Goal: Task Accomplishment & Management: Use online tool/utility

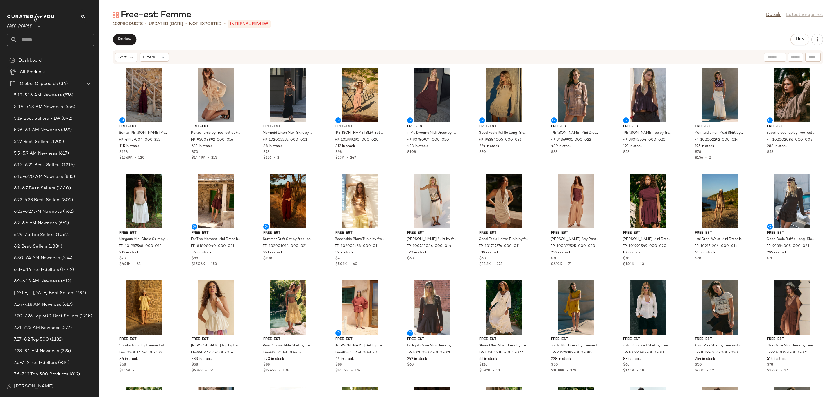
scroll to position [1232, 0]
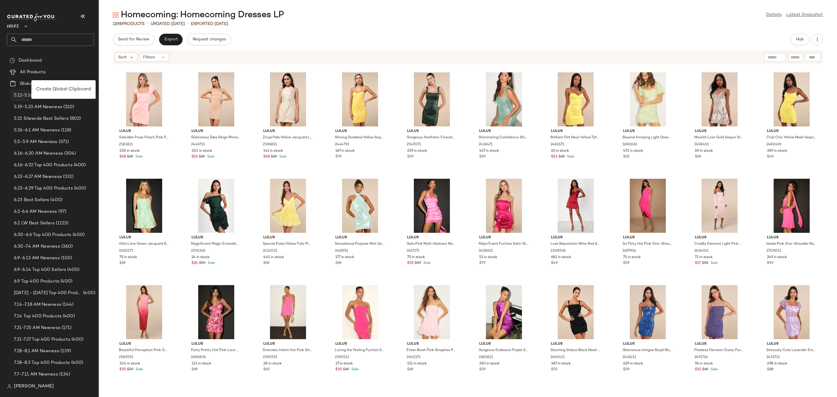
click at [52, 91] on span "Create Global Clipboard" at bounding box center [63, 89] width 55 height 5
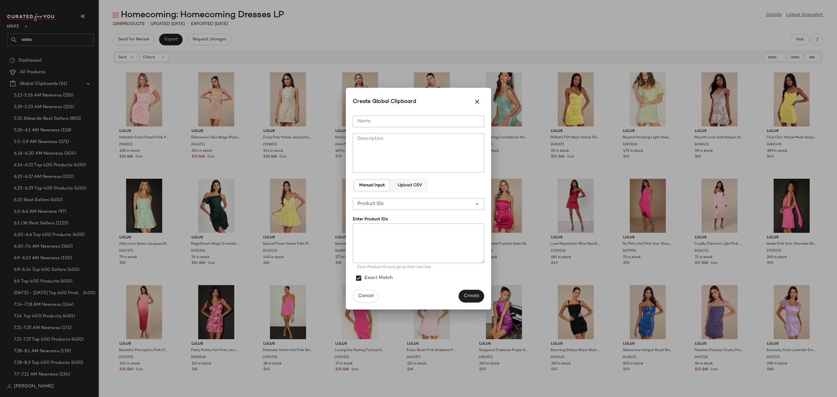
click at [415, 122] on input "Name" at bounding box center [418, 122] width 131 height 12
type input "**********"
click at [383, 204] on span "Product IDs" at bounding box center [371, 204] width 26 height 7
click at [400, 233] on div "Product Names" at bounding box center [419, 233] width 122 height 7
type input "**********"
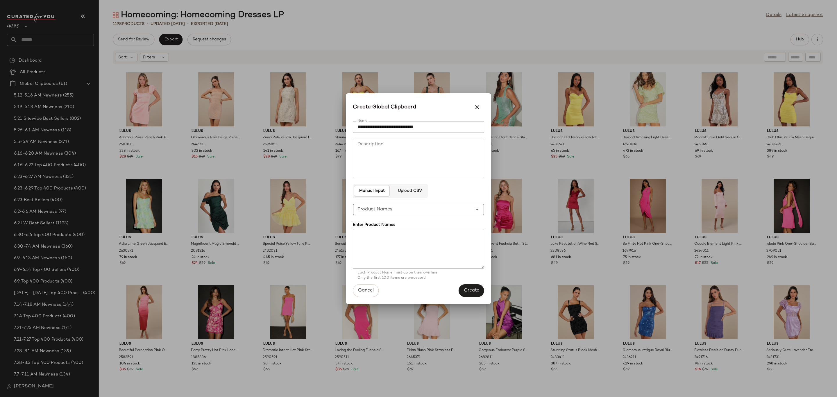
click at [395, 240] on textarea at bounding box center [418, 249] width 131 height 40
paste textarea "**********"
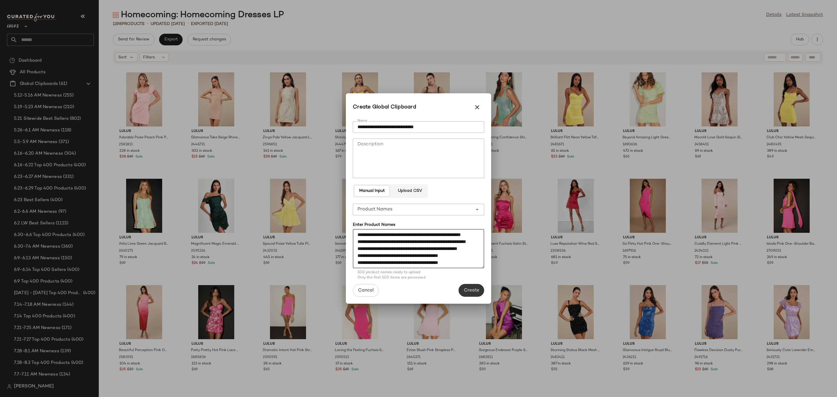
type textarea "**********"
click at [469, 288] on span "Create" at bounding box center [472, 291] width 16 height 6
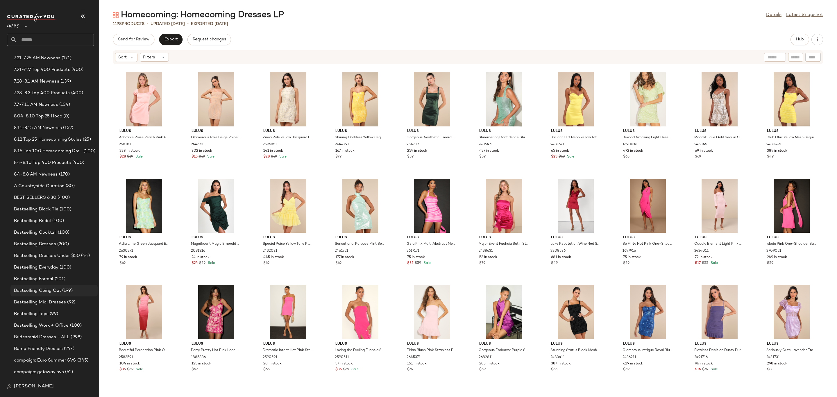
scroll to position [262, 0]
click at [59, 156] on span "8.15 Top 100 Homecoming Dresses" at bounding box center [48, 159] width 68 height 7
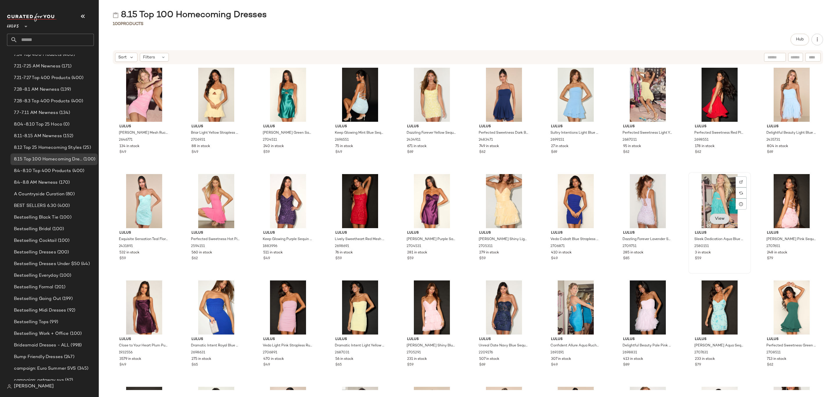
click at [719, 223] on button "View" at bounding box center [720, 219] width 20 height 10
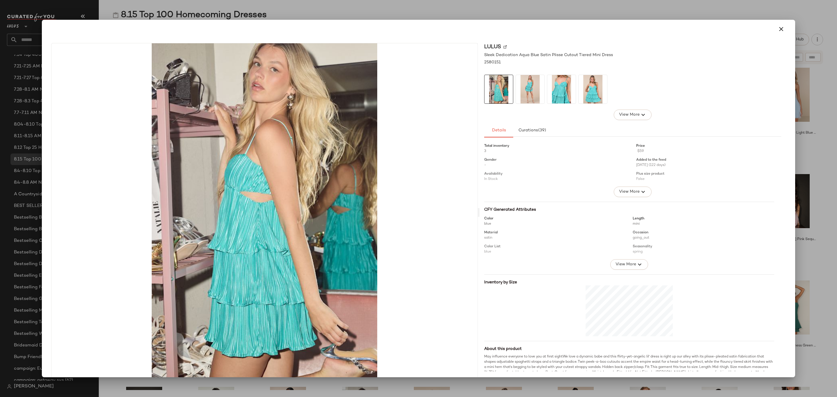
click at [778, 29] on icon "button" at bounding box center [781, 29] width 7 height 7
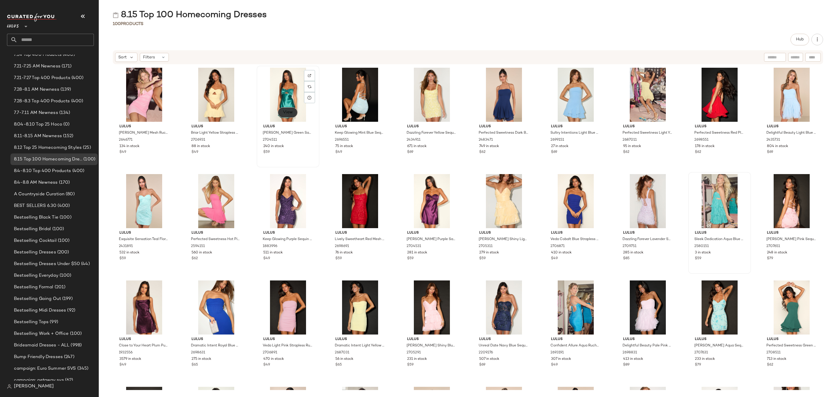
click at [286, 114] on span "View" at bounding box center [288, 112] width 10 height 5
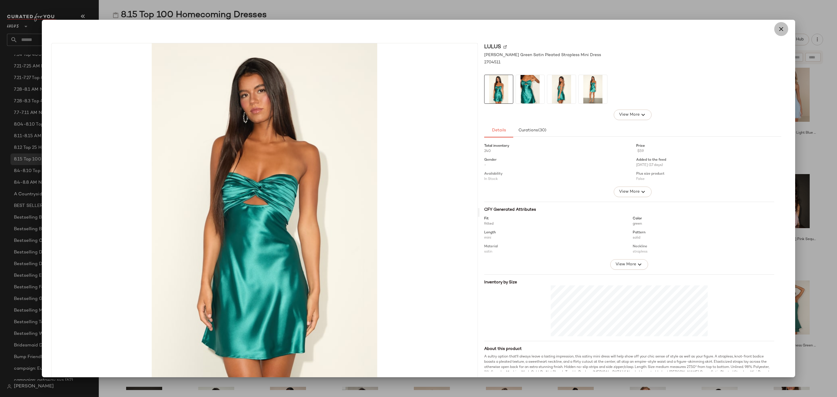
click at [780, 26] on icon "button" at bounding box center [781, 29] width 7 height 7
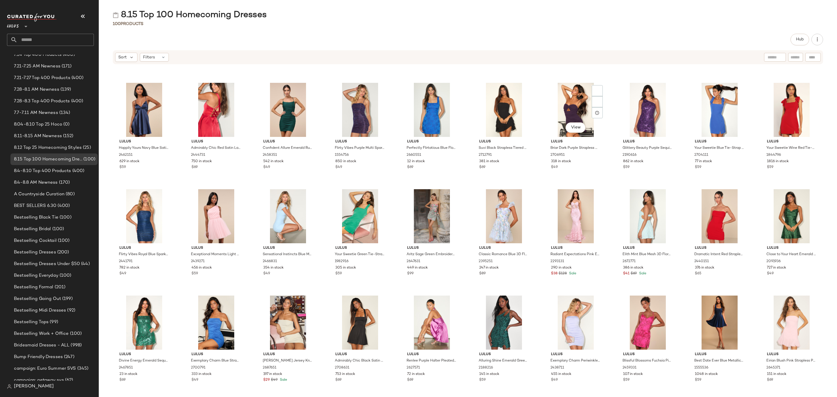
scroll to position [740, 0]
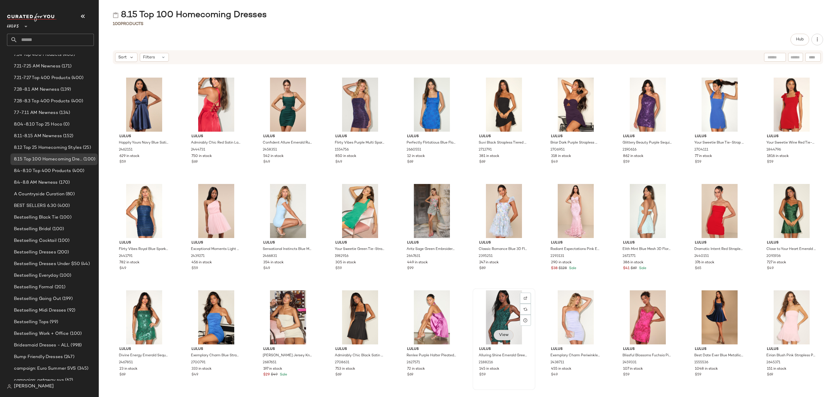
click at [509, 333] on button "View" at bounding box center [504, 335] width 20 height 10
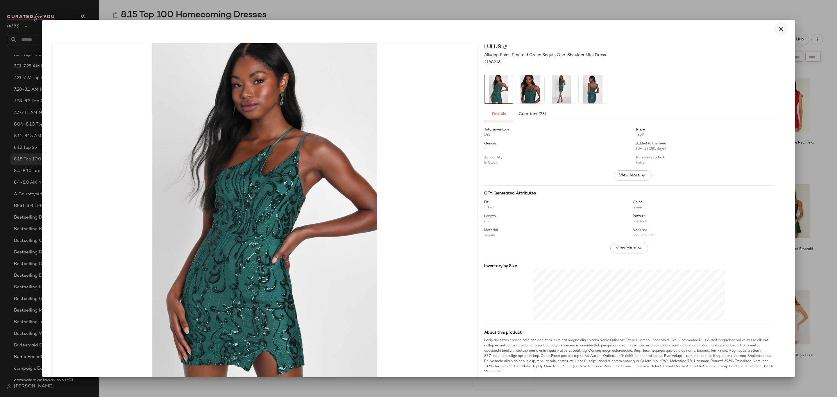
click at [778, 32] on icon "button" at bounding box center [781, 29] width 7 height 7
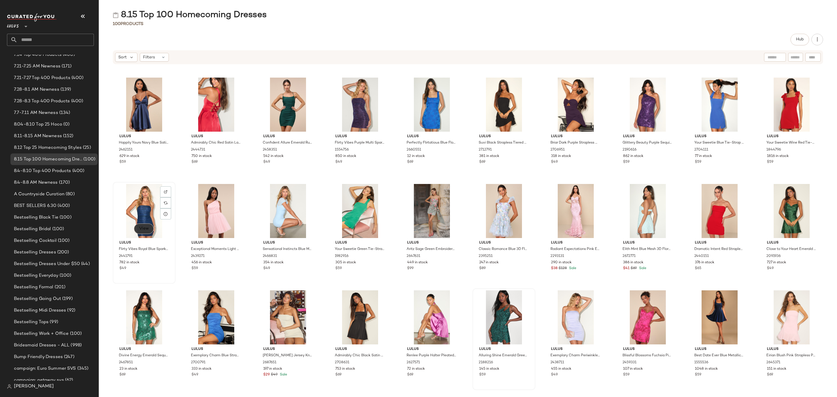
click at [146, 227] on span "View" at bounding box center [144, 228] width 10 height 5
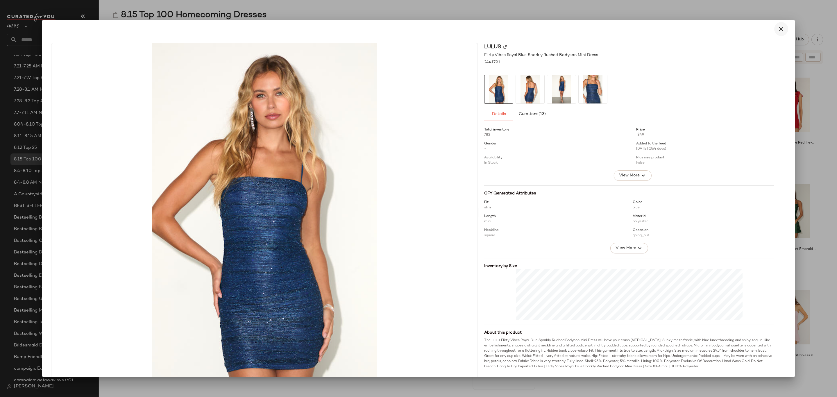
click at [778, 30] on icon "button" at bounding box center [781, 29] width 7 height 7
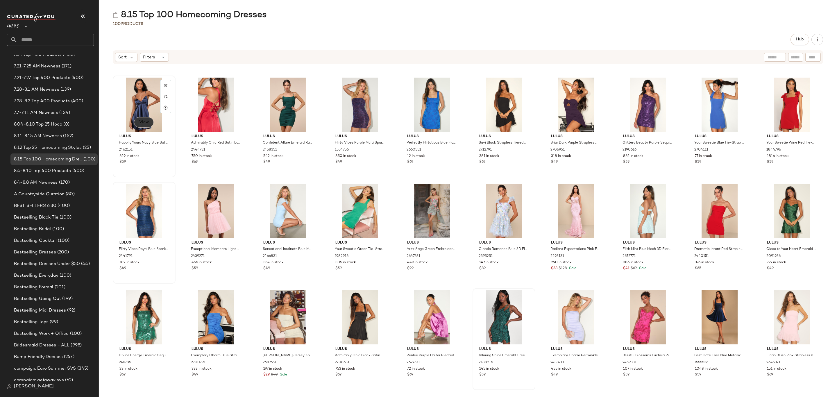
click at [146, 120] on span "View" at bounding box center [144, 122] width 10 height 5
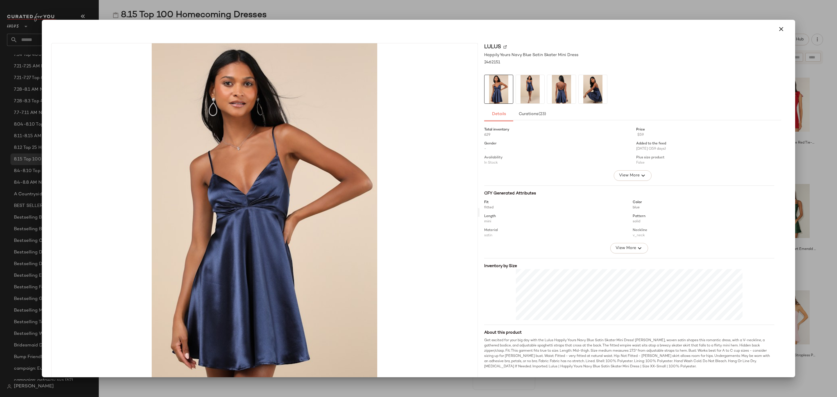
drag, startPoint x: 777, startPoint y: 29, endPoint x: 765, endPoint y: 42, distance: 17.7
click at [778, 29] on icon "button" at bounding box center [781, 29] width 7 height 7
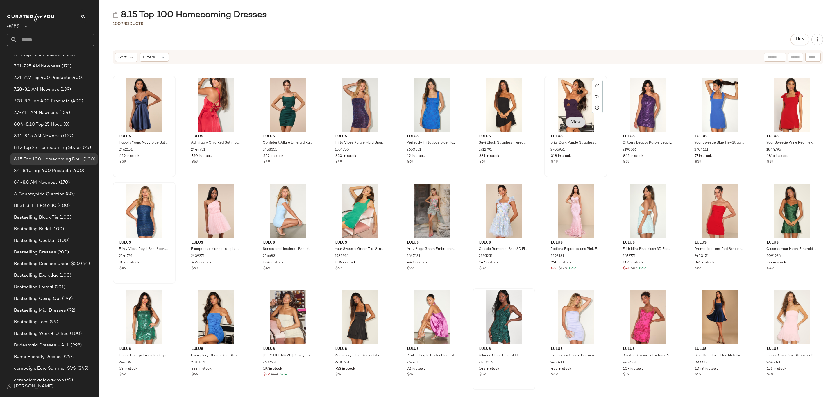
click at [574, 123] on span "View" at bounding box center [576, 122] width 10 height 5
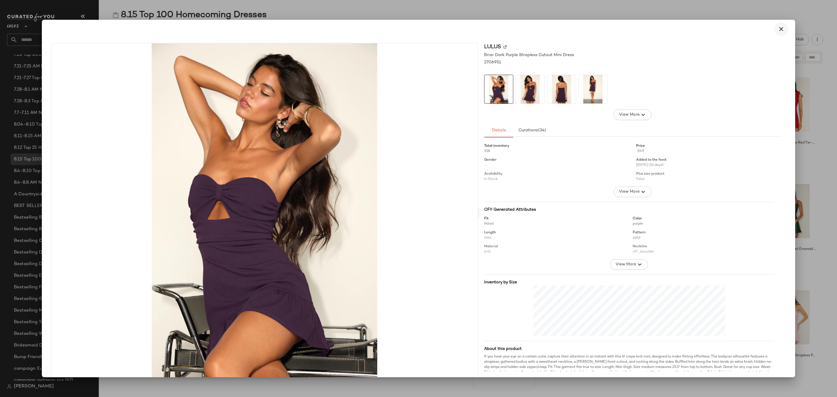
click at [780, 26] on icon "button" at bounding box center [781, 29] width 7 height 7
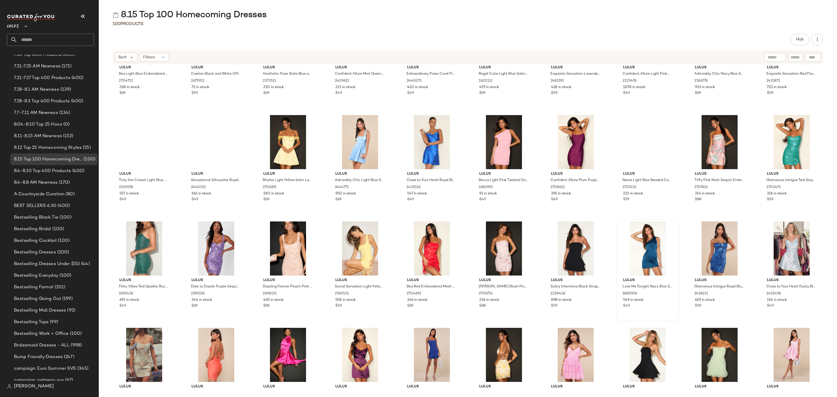
scroll to position [303, 0]
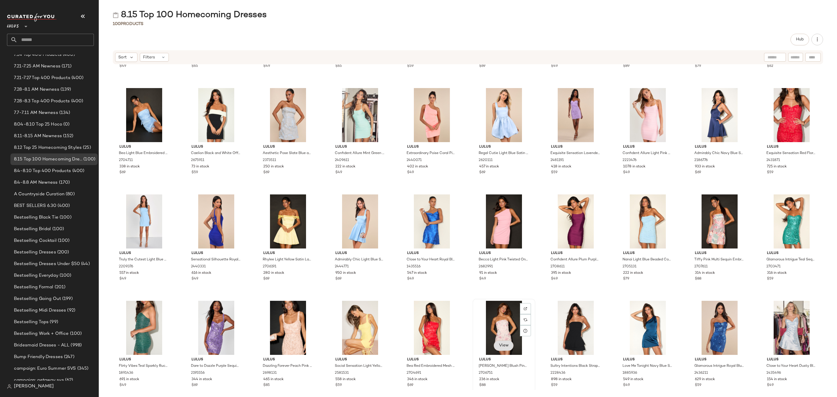
click at [504, 343] on span "View" at bounding box center [504, 345] width 10 height 5
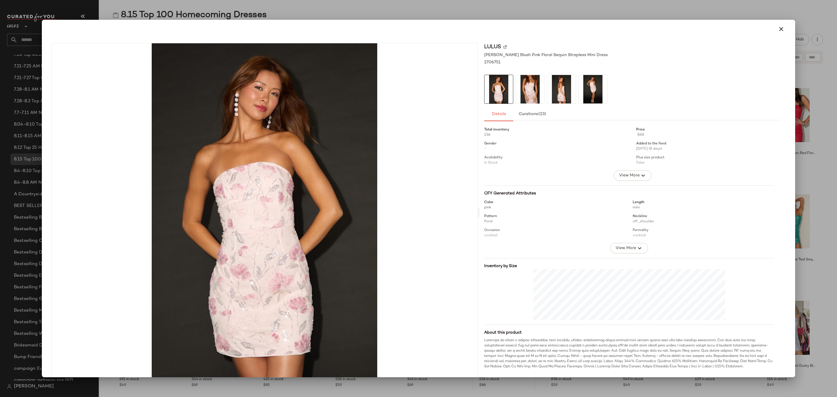
click at [585, 85] on img at bounding box center [593, 89] width 28 height 28
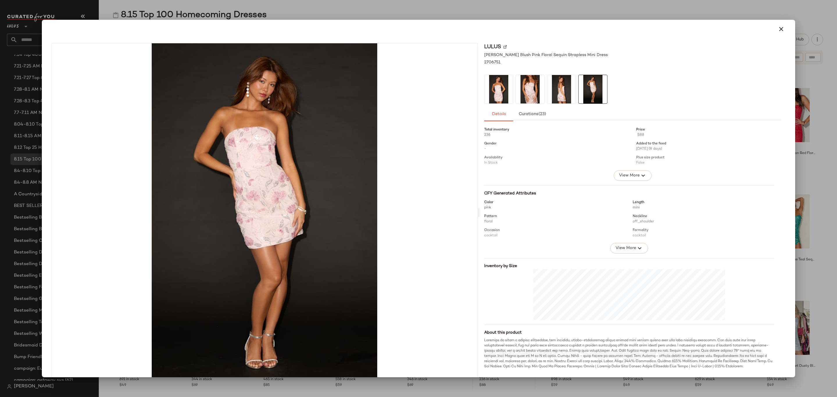
click at [563, 90] on img at bounding box center [561, 89] width 28 height 28
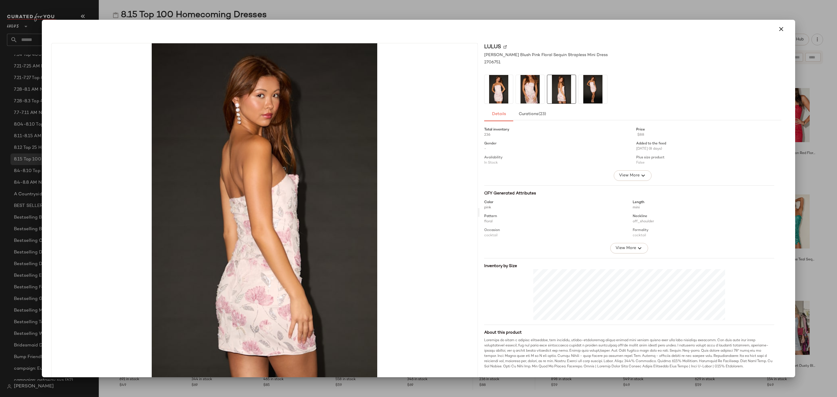
click at [536, 92] on img at bounding box center [530, 89] width 28 height 28
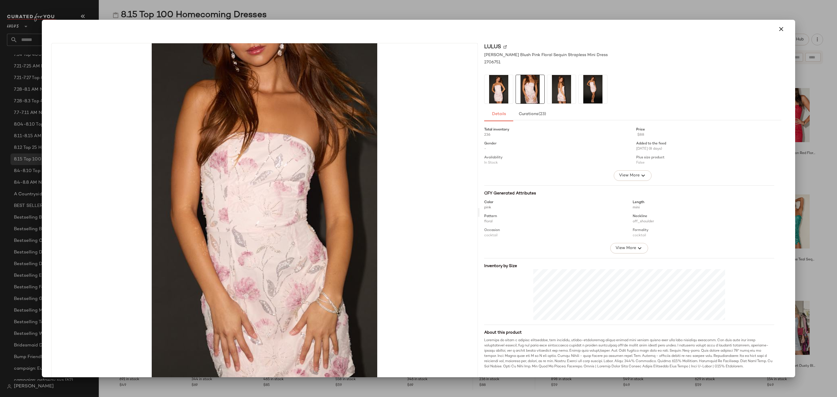
click at [517, 94] on img at bounding box center [530, 89] width 28 height 28
click at [493, 95] on img at bounding box center [499, 89] width 28 height 28
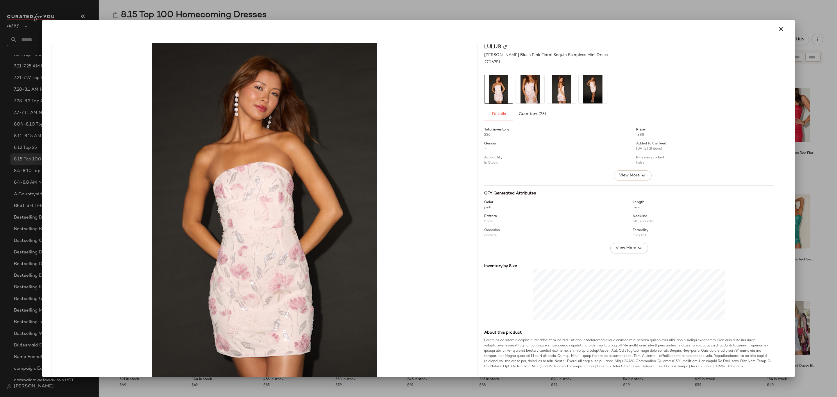
click at [527, 87] on img at bounding box center [530, 89] width 28 height 28
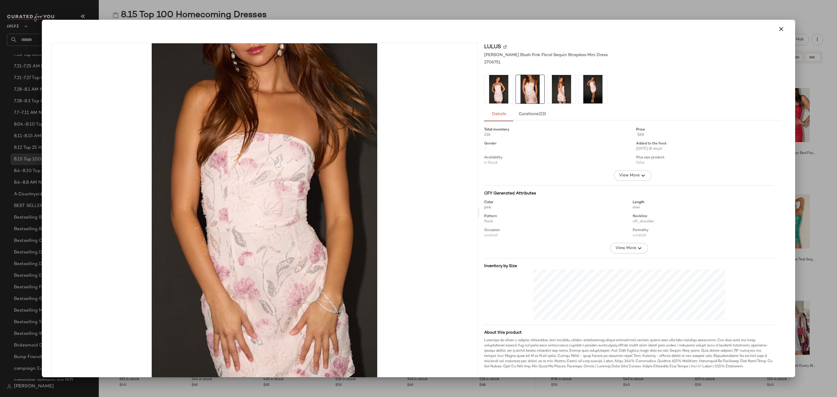
click at [558, 86] on img at bounding box center [561, 89] width 28 height 28
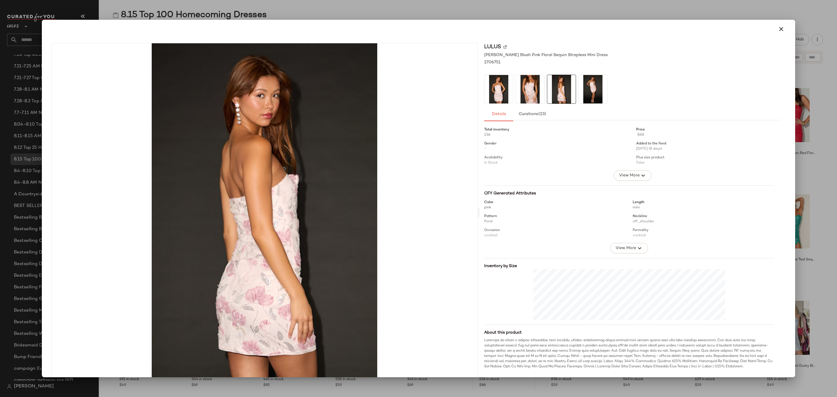
click at [595, 87] on img at bounding box center [593, 89] width 28 height 28
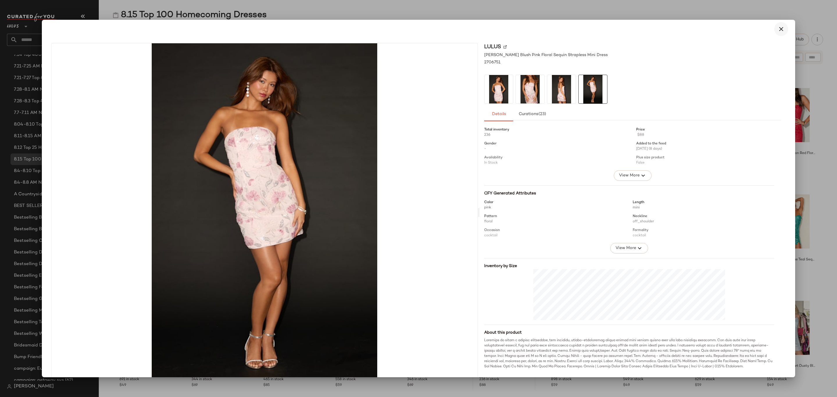
click at [780, 27] on icon "button" at bounding box center [781, 29] width 7 height 7
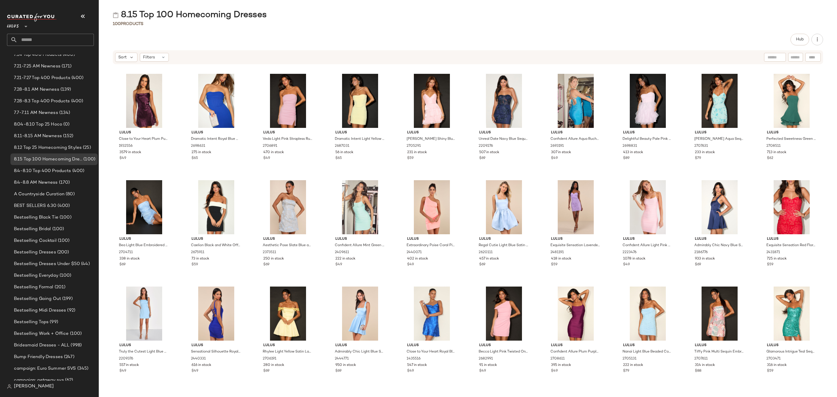
scroll to position [85, 0]
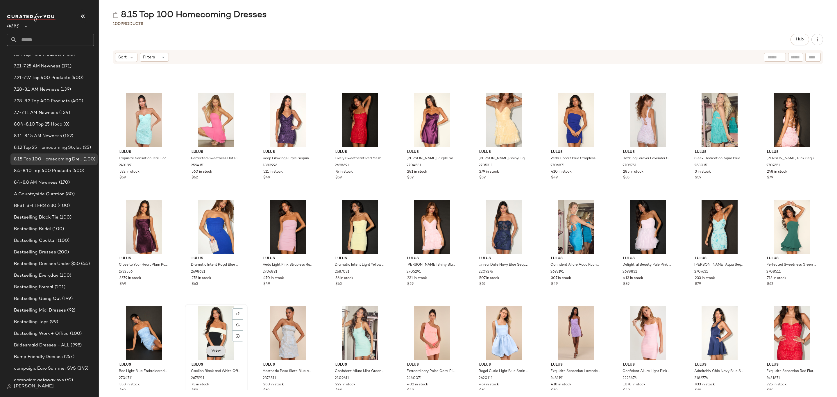
click at [217, 352] on span "View" at bounding box center [216, 351] width 10 height 5
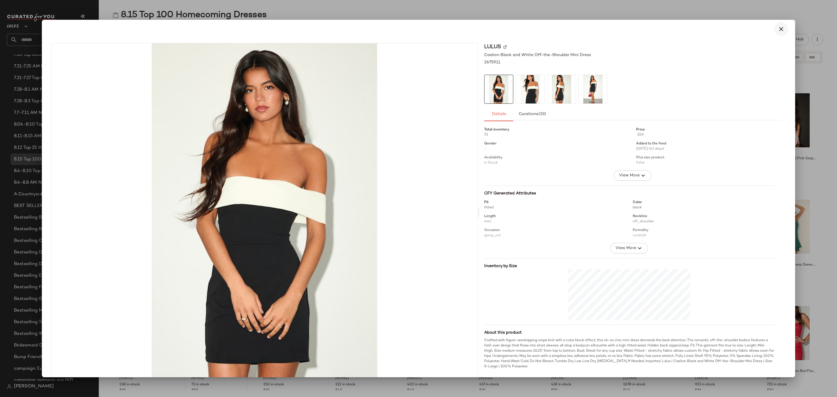
click at [780, 28] on icon "button" at bounding box center [781, 29] width 7 height 7
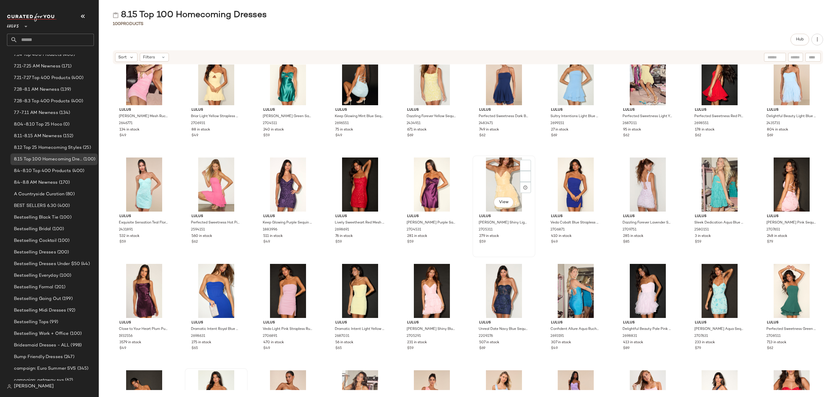
scroll to position [0, 0]
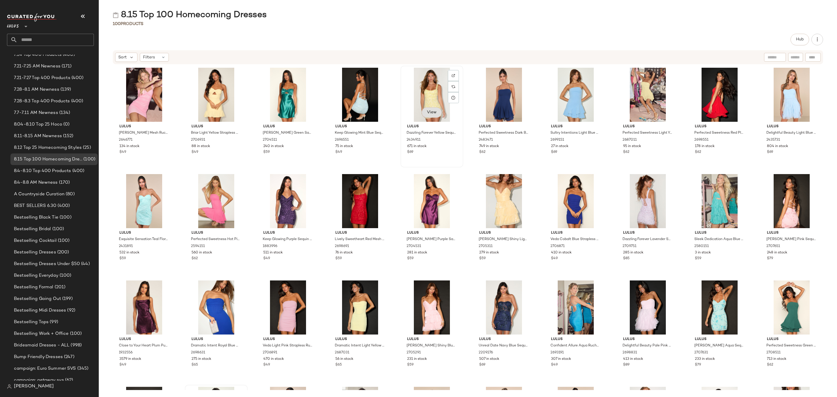
click at [427, 110] on span "View" at bounding box center [432, 112] width 10 height 5
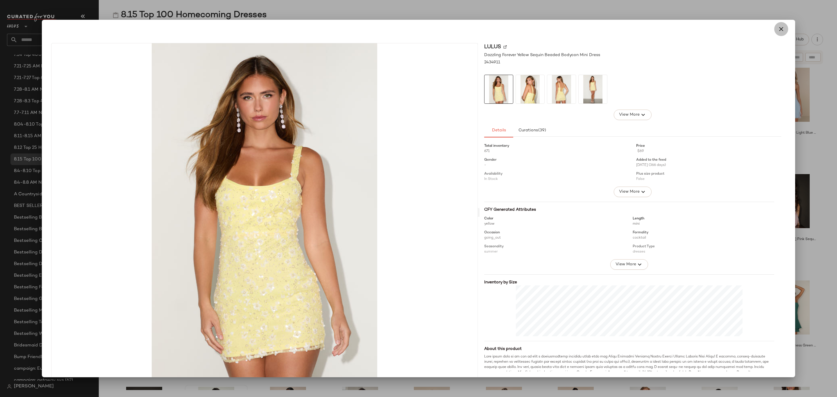
click at [778, 29] on icon "button" at bounding box center [781, 29] width 7 height 7
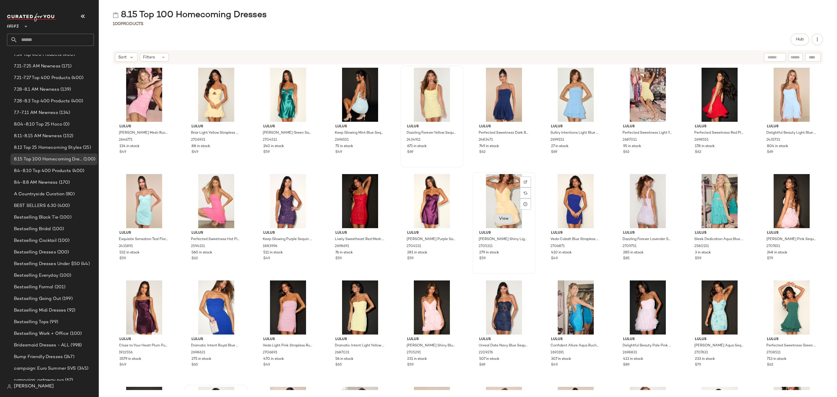
click at [500, 214] on button "View" at bounding box center [504, 219] width 20 height 10
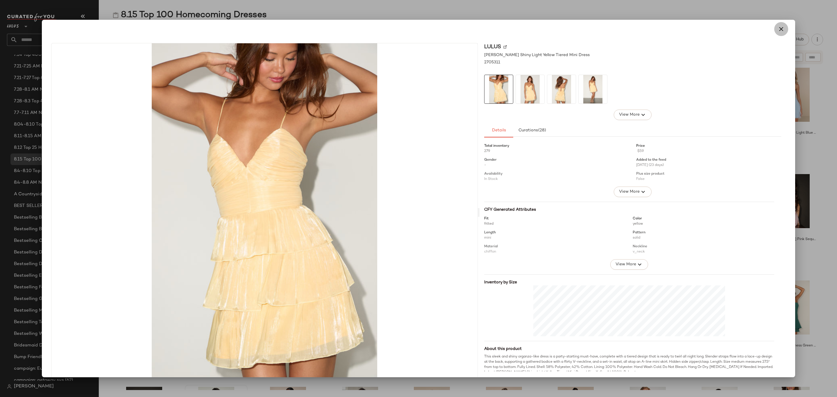
click at [778, 31] on icon "button" at bounding box center [781, 29] width 7 height 7
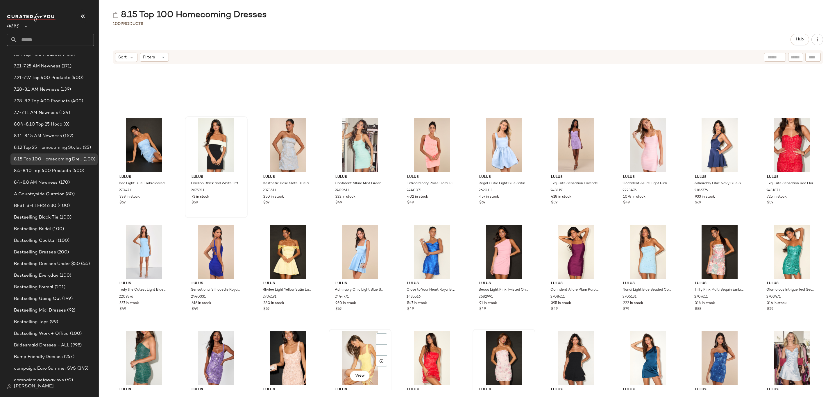
scroll to position [397, 0]
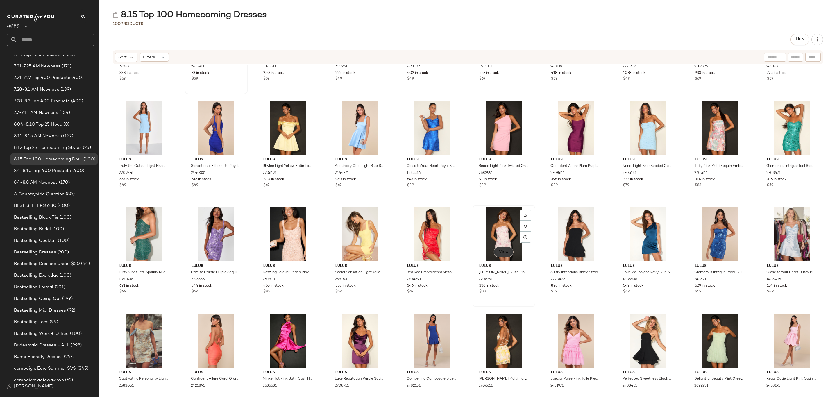
click at [505, 253] on span "View" at bounding box center [504, 252] width 10 height 5
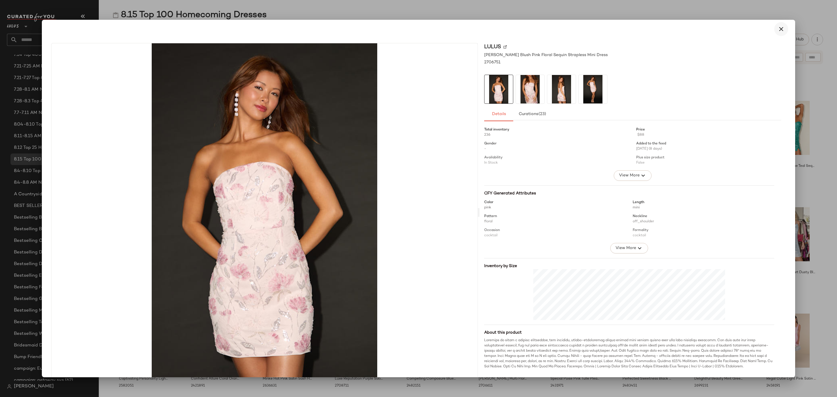
click at [778, 30] on icon "button" at bounding box center [781, 29] width 7 height 7
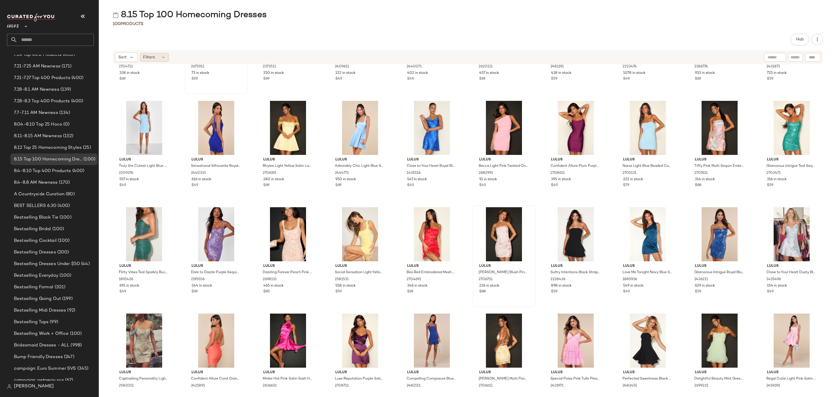
click at [158, 57] on div "Filters" at bounding box center [154, 57] width 29 height 9
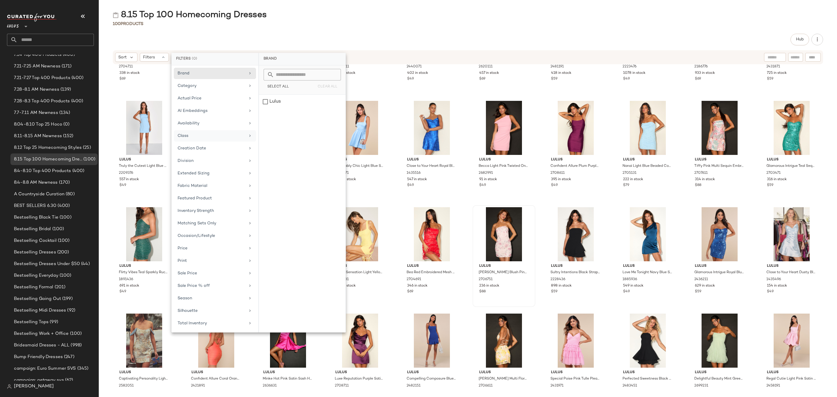
click at [200, 136] on div "Class" at bounding box center [212, 136] width 68 height 6
click at [296, 123] on div "DAY EVENT DRESSES" at bounding box center [302, 130] width 87 height 14
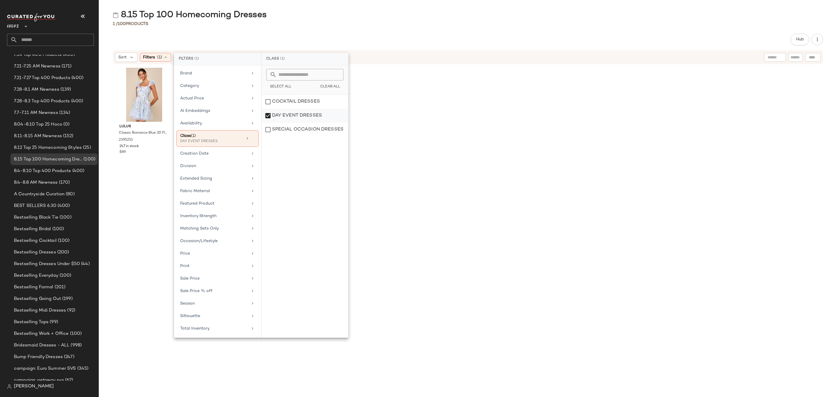
click at [282, 123] on div "DAY EVENT DRESSES" at bounding box center [305, 130] width 87 height 14
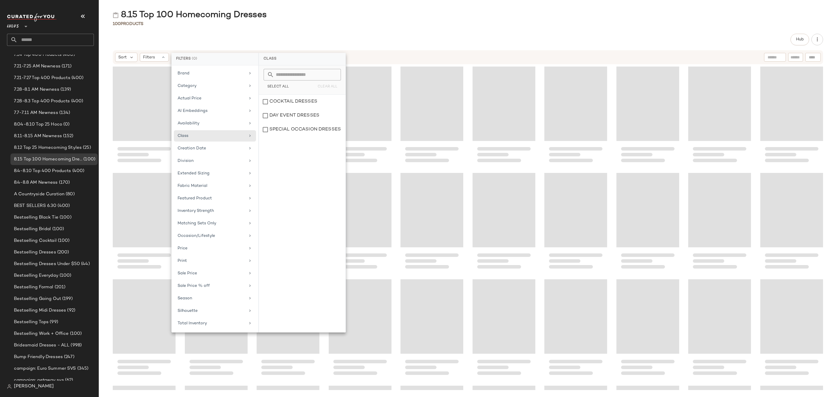
click at [411, 40] on div "Hub" at bounding box center [468, 40] width 710 height 12
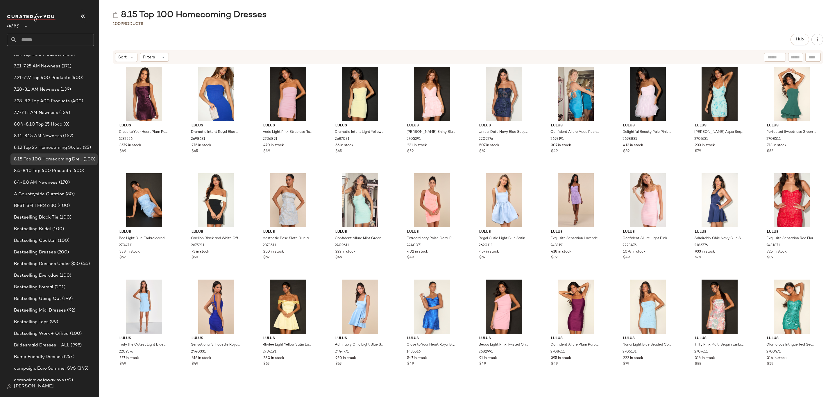
scroll to position [223, 0]
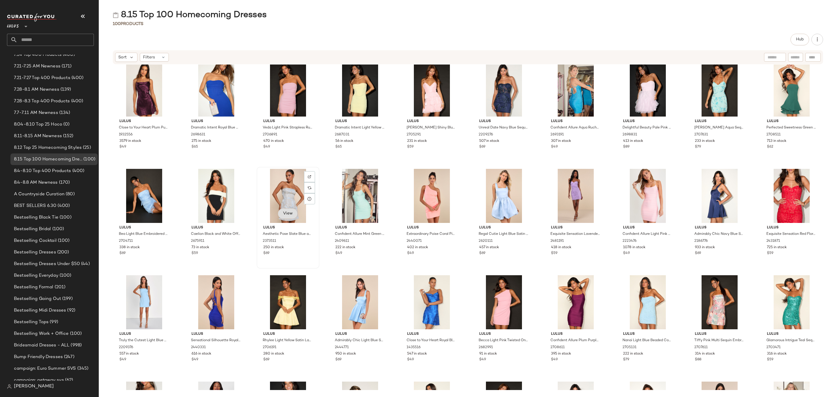
click at [281, 215] on button "View" at bounding box center [288, 213] width 20 height 10
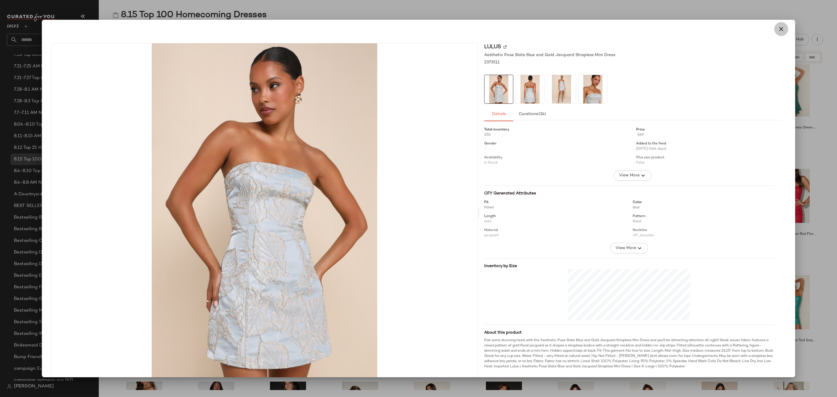
drag, startPoint x: 780, startPoint y: 27, endPoint x: 603, endPoint y: 126, distance: 202.5
click at [780, 27] on icon "button" at bounding box center [781, 29] width 7 height 7
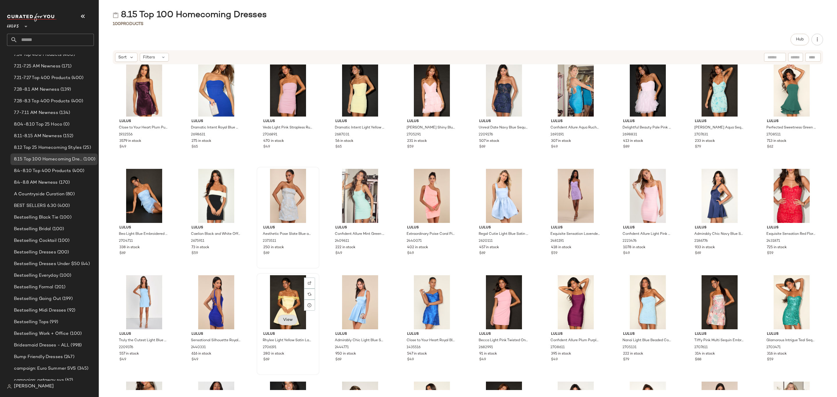
click at [289, 319] on span "View" at bounding box center [288, 320] width 10 height 5
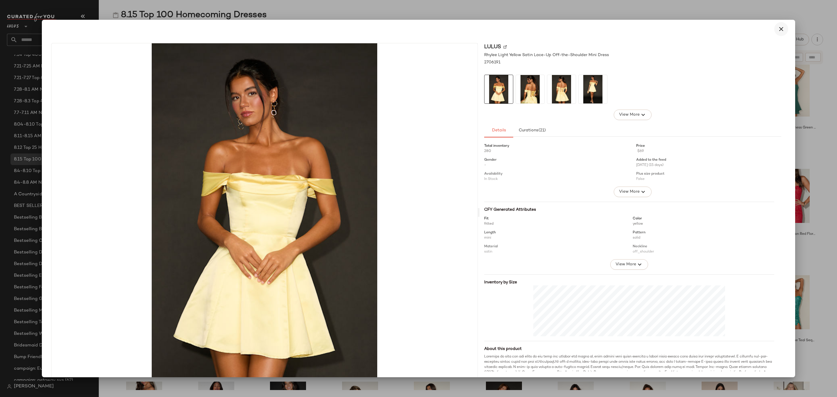
click at [775, 34] on button "button" at bounding box center [781, 29] width 14 height 14
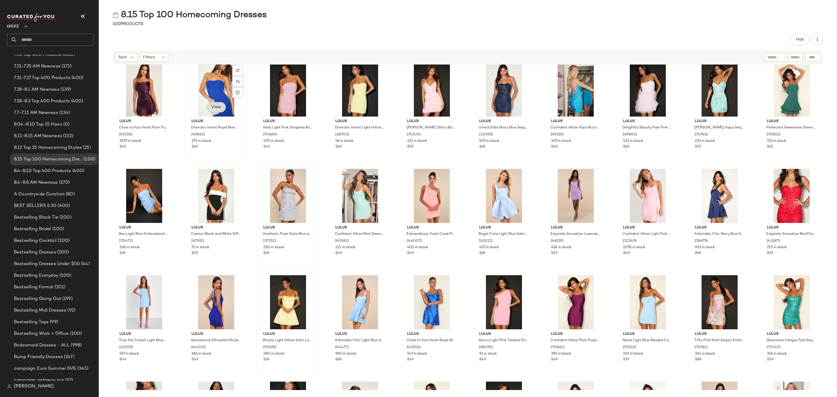
click at [220, 107] on span "View" at bounding box center [216, 107] width 10 height 5
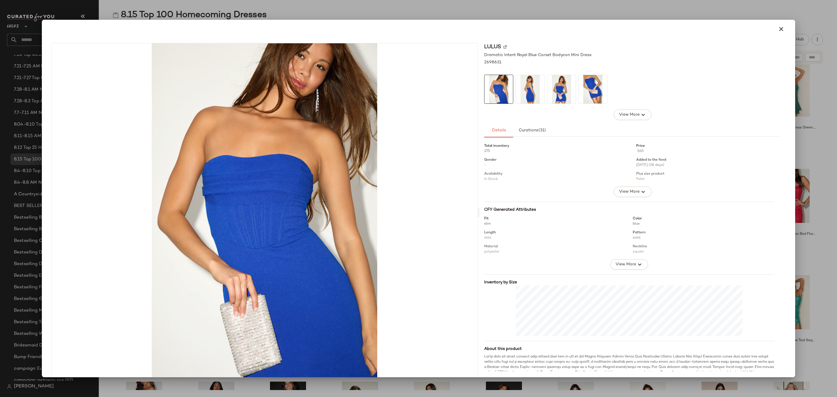
click at [528, 85] on img at bounding box center [530, 89] width 28 height 28
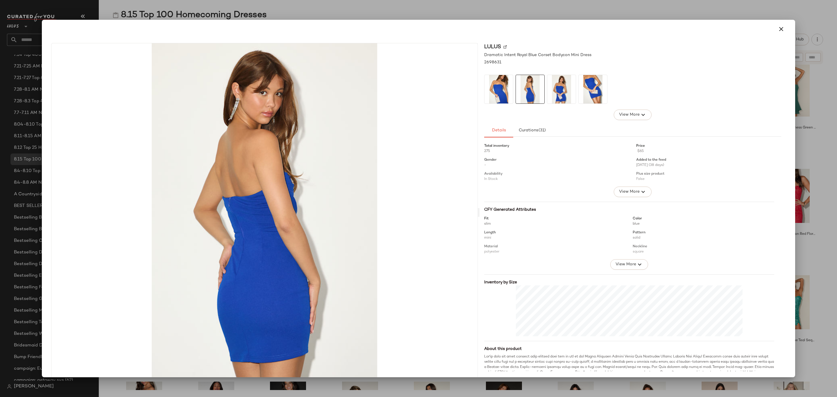
click at [541, 92] on img at bounding box center [530, 89] width 28 height 28
click at [564, 92] on img at bounding box center [561, 89] width 28 height 28
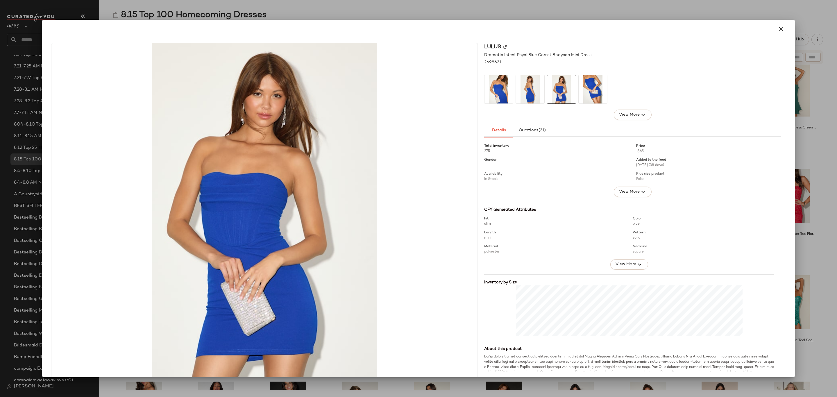
click at [585, 94] on img at bounding box center [593, 89] width 28 height 28
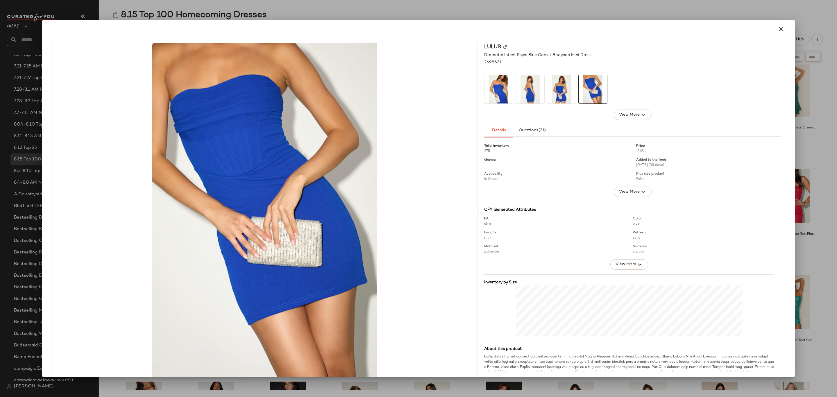
drag, startPoint x: 775, startPoint y: 31, endPoint x: 772, endPoint y: 33, distance: 3.7
click at [778, 31] on icon "button" at bounding box center [781, 29] width 7 height 7
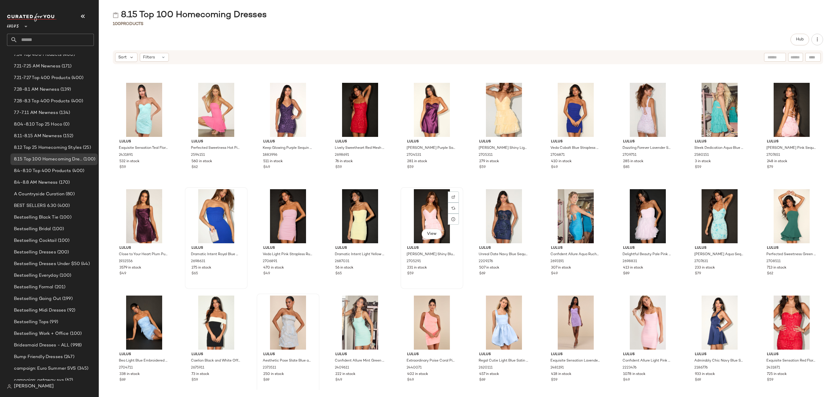
scroll to position [0, 0]
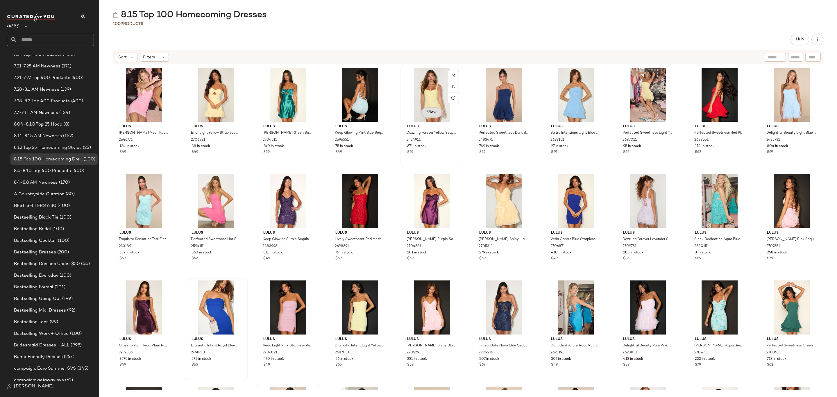
click at [423, 113] on button "View" at bounding box center [432, 112] width 20 height 10
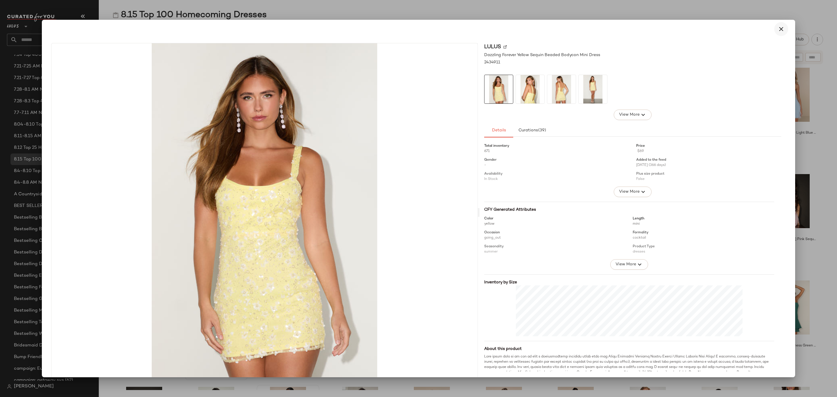
click at [778, 31] on icon "button" at bounding box center [781, 29] width 7 height 7
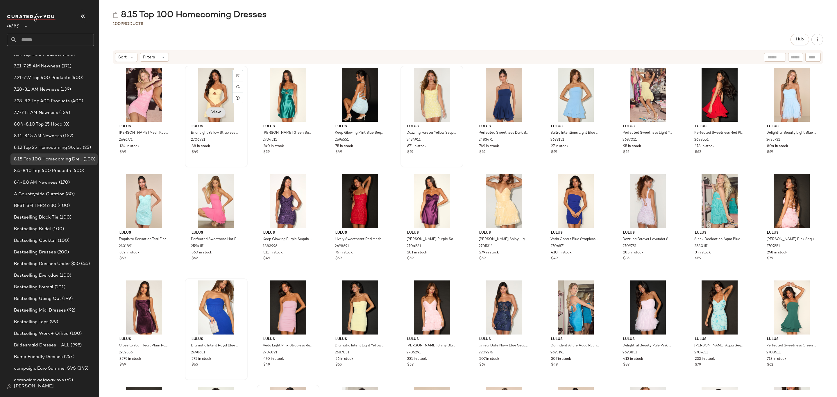
click at [211, 114] on span "View" at bounding box center [216, 112] width 10 height 5
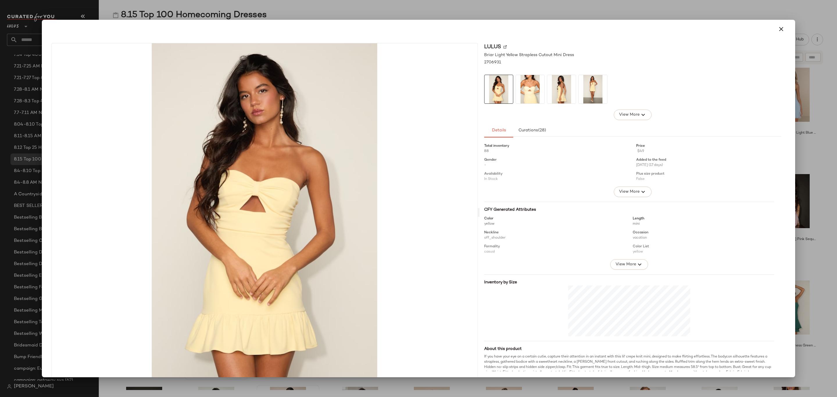
click at [781, 24] on button "button" at bounding box center [781, 29] width 14 height 14
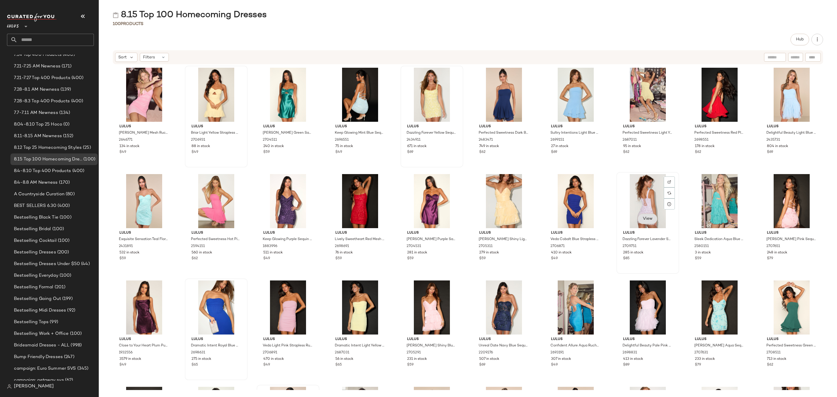
click at [645, 218] on span "View" at bounding box center [648, 219] width 10 height 5
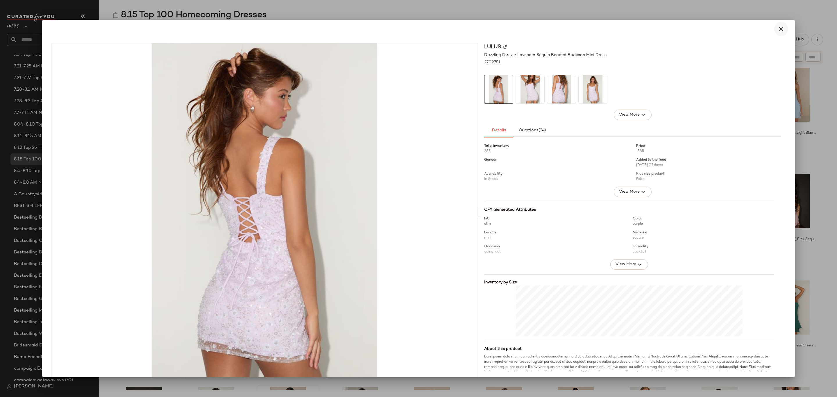
click at [780, 26] on icon "button" at bounding box center [781, 29] width 7 height 7
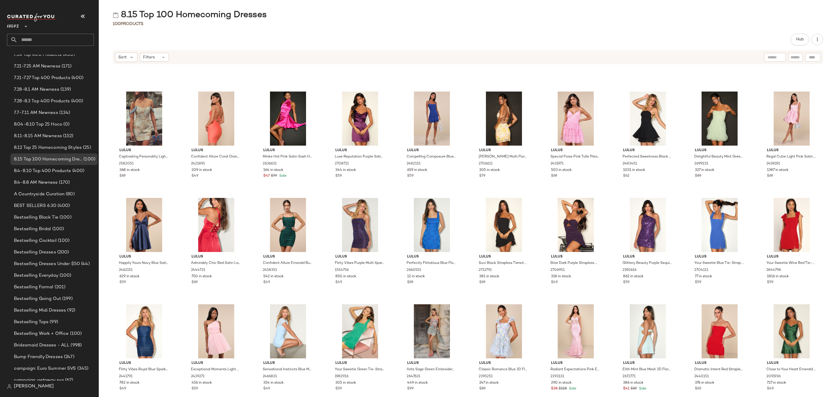
scroll to position [740, 0]
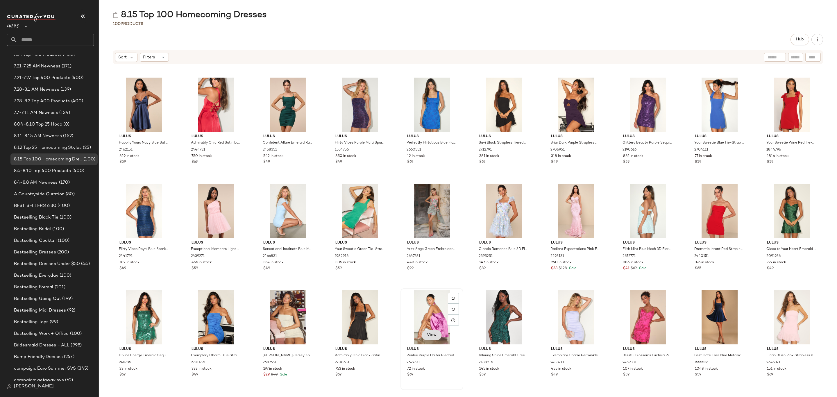
click at [430, 331] on button "View" at bounding box center [432, 335] width 20 height 10
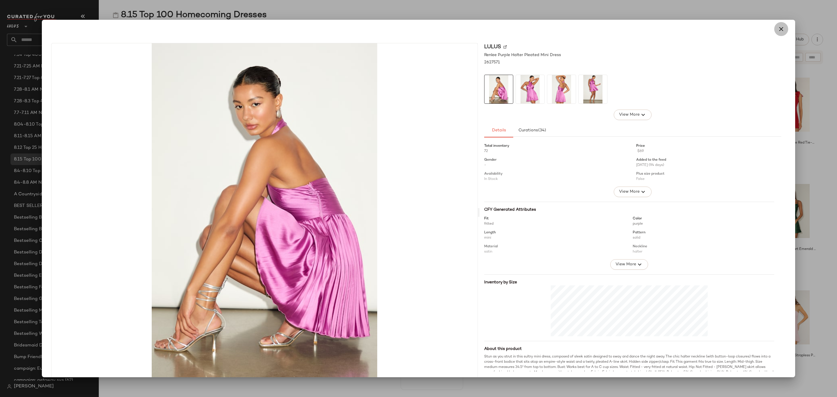
click at [778, 28] on icon "button" at bounding box center [781, 29] width 7 height 7
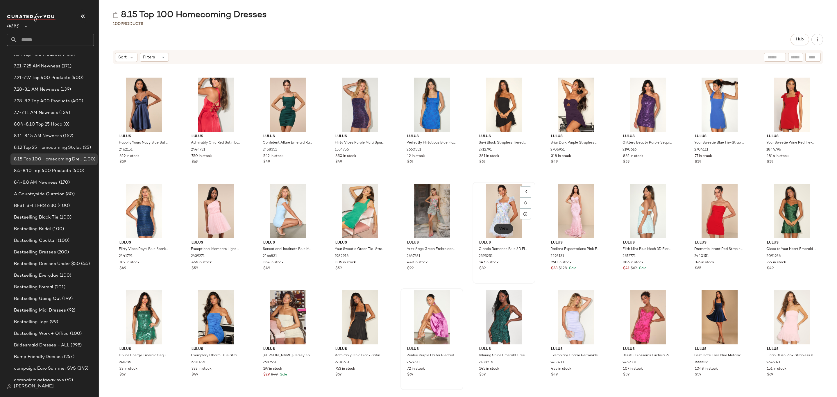
click at [499, 229] on span "View" at bounding box center [504, 228] width 10 height 5
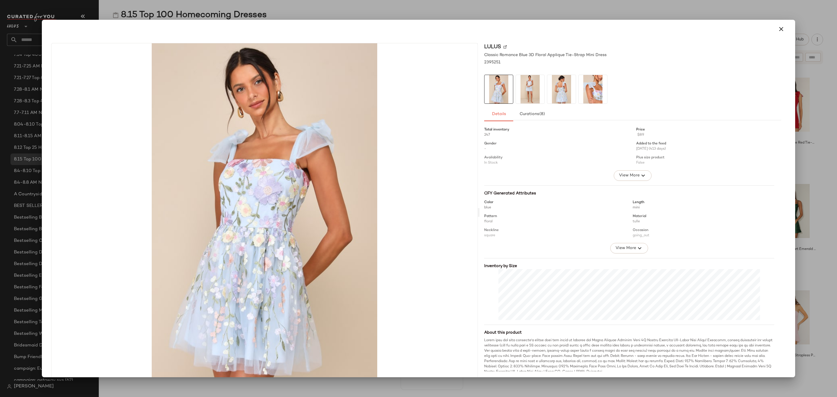
drag, startPoint x: 777, startPoint y: 28, endPoint x: 776, endPoint y: 31, distance: 3.6
click at [778, 29] on icon "button" at bounding box center [781, 29] width 7 height 7
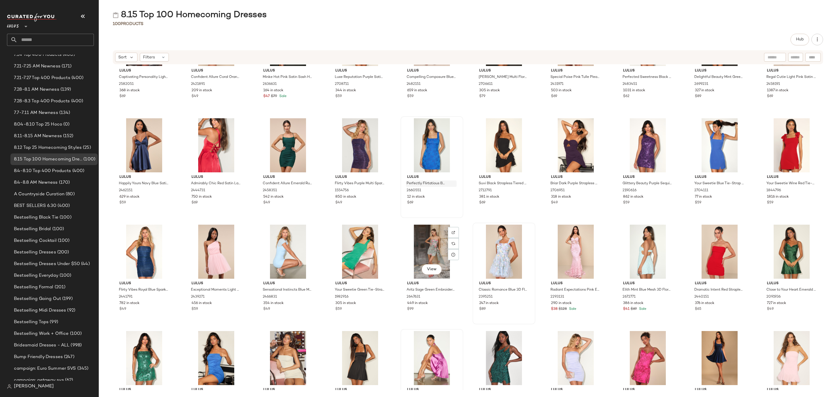
scroll to position [609, 0]
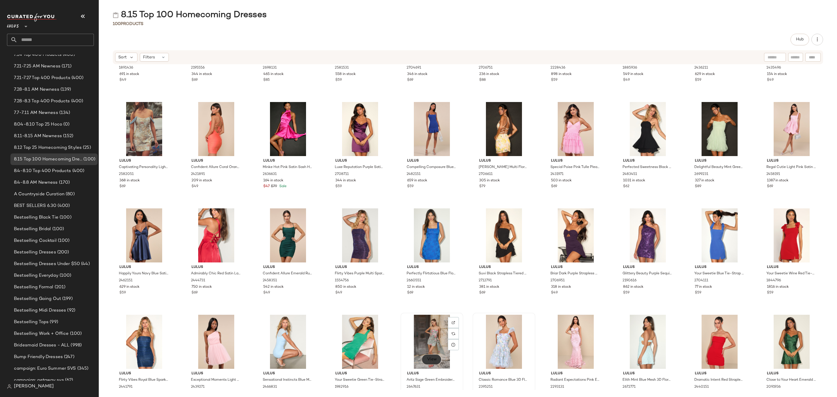
click at [434, 357] on span "View" at bounding box center [432, 359] width 10 height 5
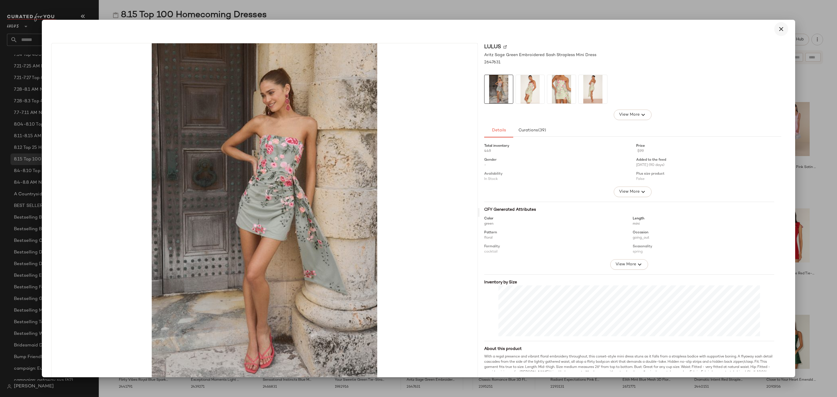
click at [779, 27] on icon "button" at bounding box center [781, 29] width 7 height 7
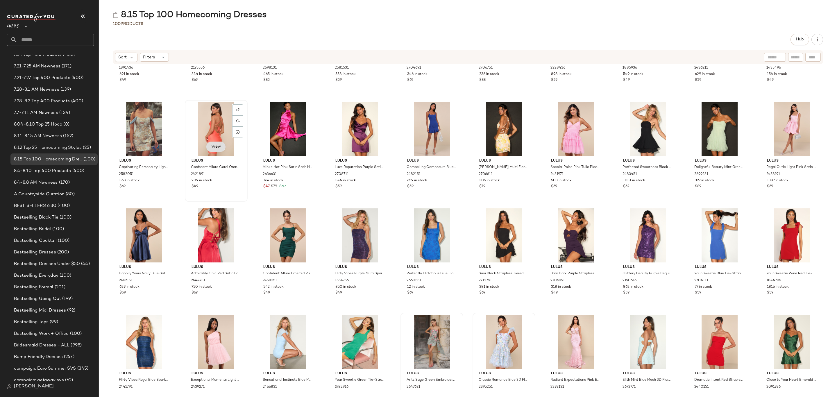
click at [217, 147] on span "View" at bounding box center [216, 146] width 10 height 5
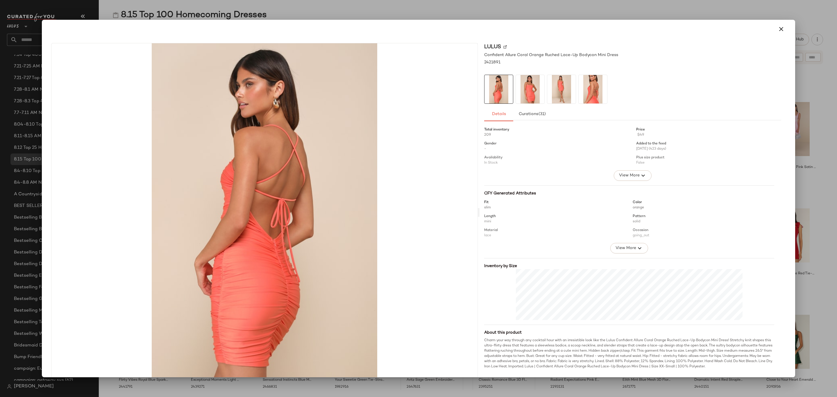
drag, startPoint x: 782, startPoint y: 32, endPoint x: 725, endPoint y: 47, distance: 59.2
click at [782, 32] on button "button" at bounding box center [781, 29] width 14 height 14
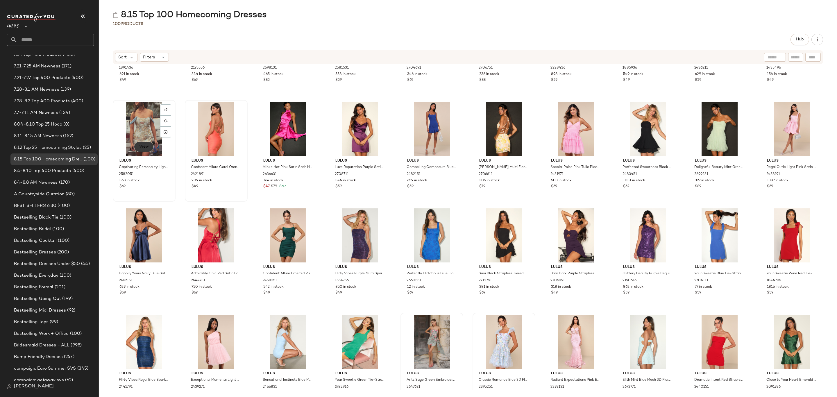
click at [142, 150] on button "View" at bounding box center [144, 147] width 20 height 10
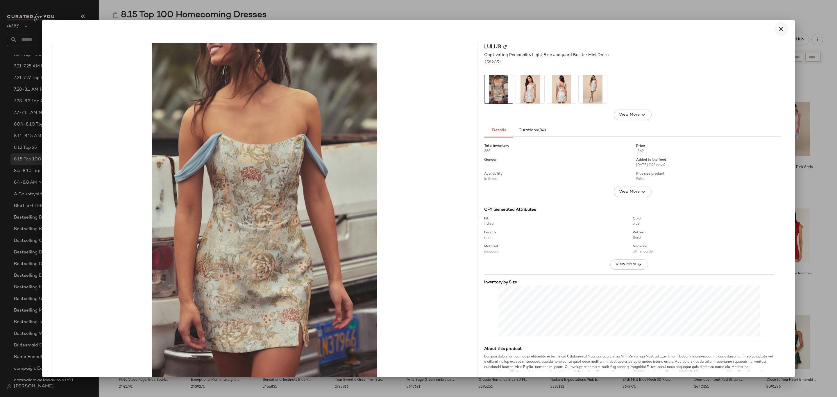
click at [779, 26] on icon "button" at bounding box center [781, 29] width 7 height 7
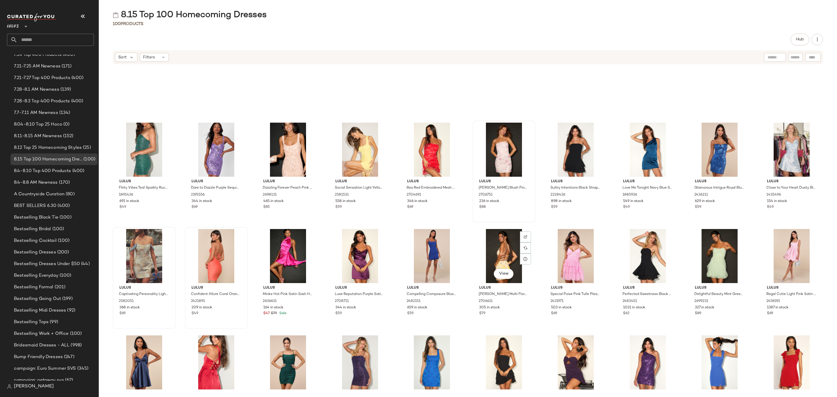
scroll to position [478, 0]
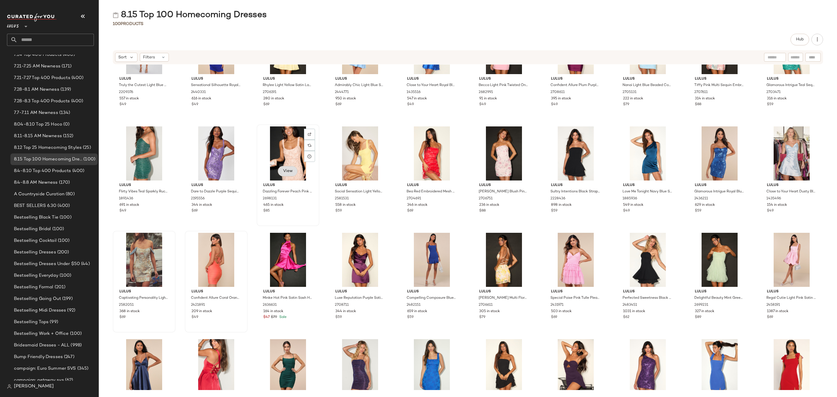
click at [296, 169] on button "View" at bounding box center [288, 171] width 20 height 10
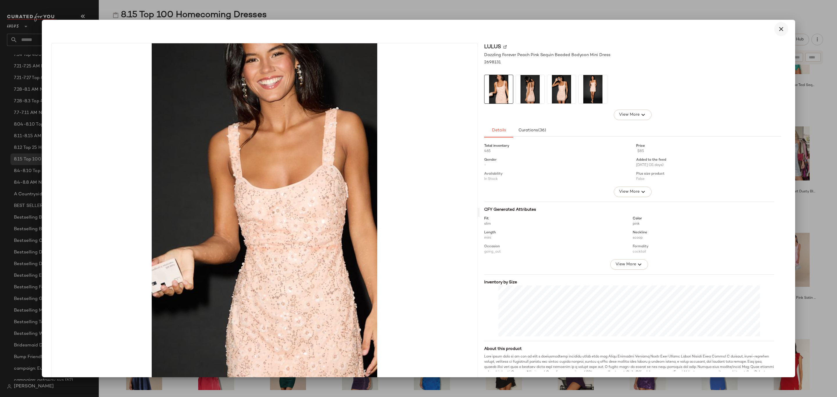
click at [780, 26] on icon "button" at bounding box center [781, 29] width 7 height 7
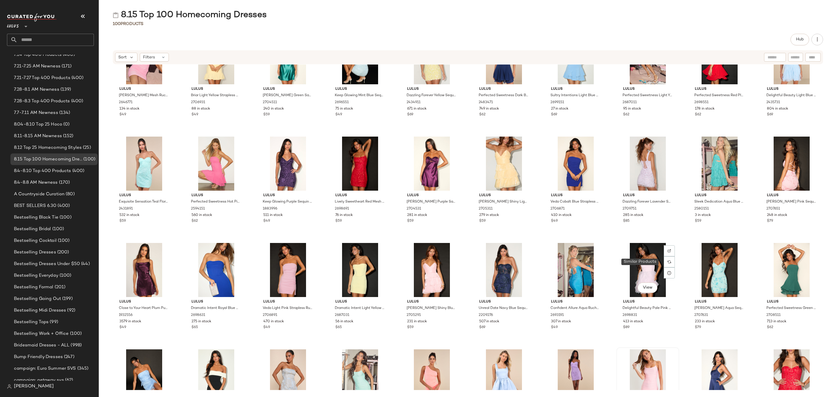
scroll to position [0, 0]
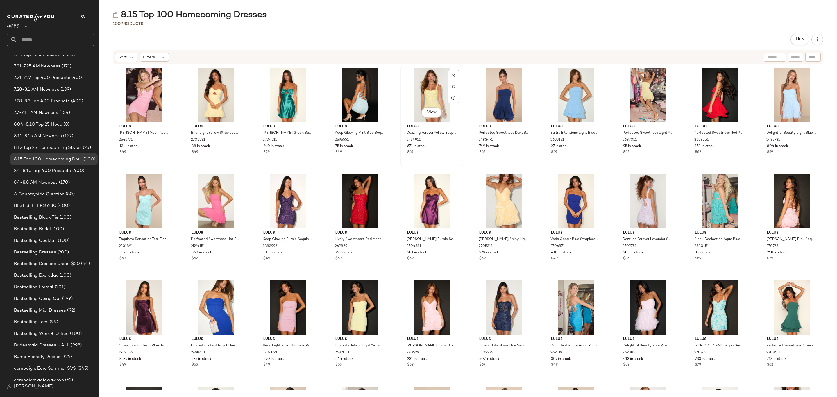
click at [429, 118] on div "View" at bounding box center [432, 113] width 20 height 12
click at [431, 113] on span "View" at bounding box center [432, 112] width 10 height 5
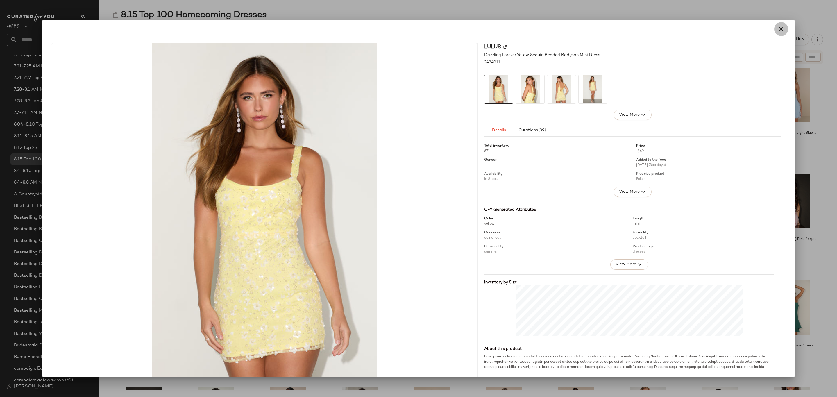
click at [778, 27] on icon "button" at bounding box center [781, 29] width 7 height 7
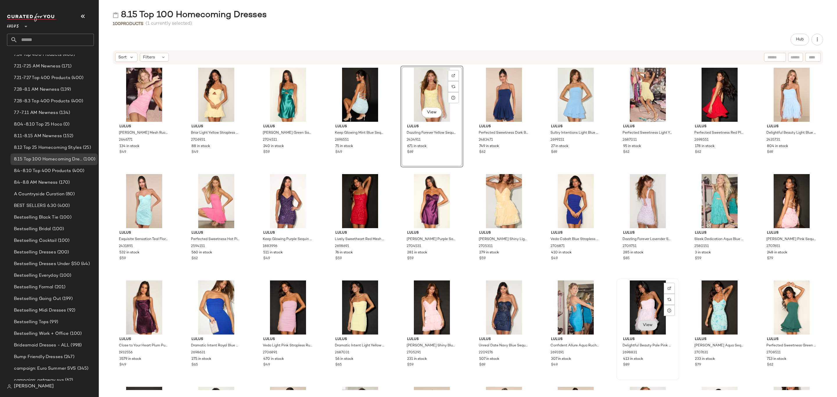
click at [645, 326] on span "View" at bounding box center [648, 325] width 10 height 5
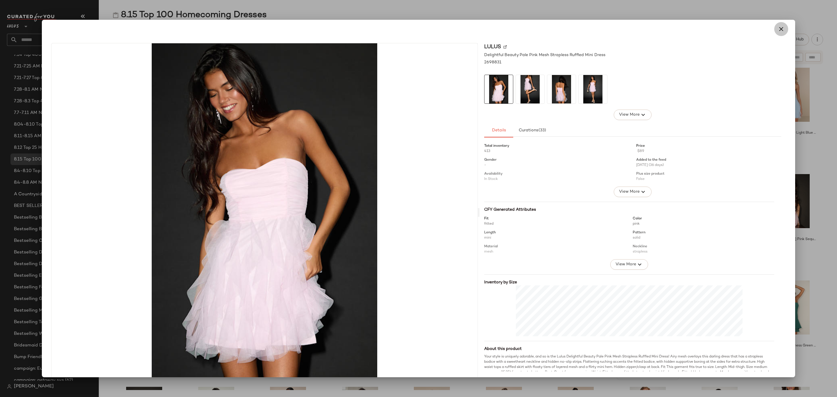
click at [779, 24] on button "button" at bounding box center [781, 29] width 14 height 14
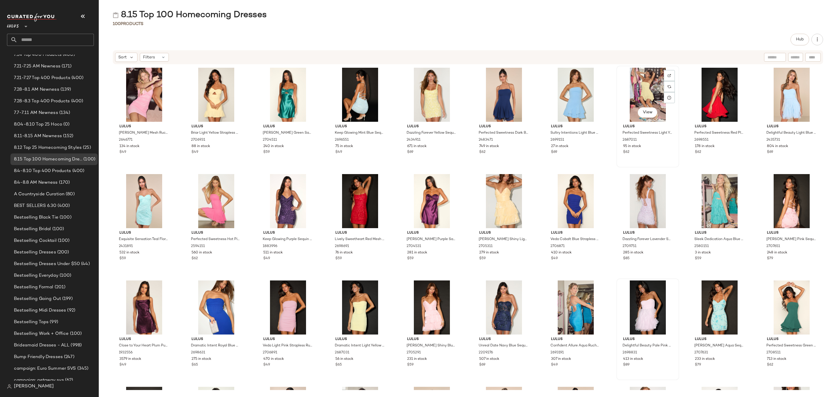
click at [645, 119] on div "View" at bounding box center [648, 95] width 59 height 54
click at [647, 115] on span "View" at bounding box center [648, 112] width 10 height 5
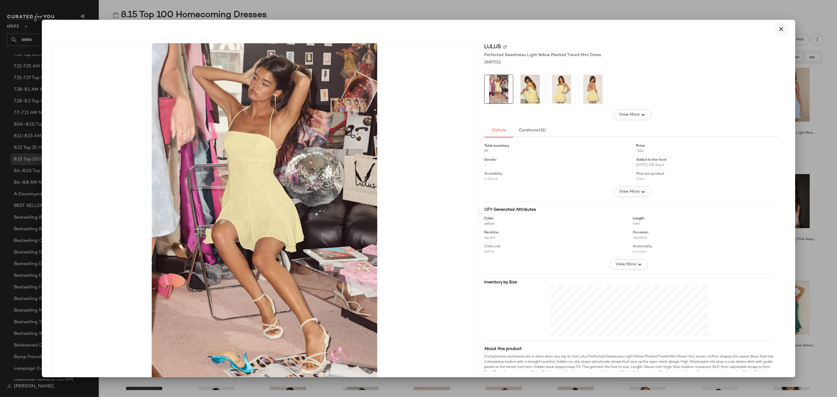
click at [778, 28] on icon "button" at bounding box center [781, 29] width 7 height 7
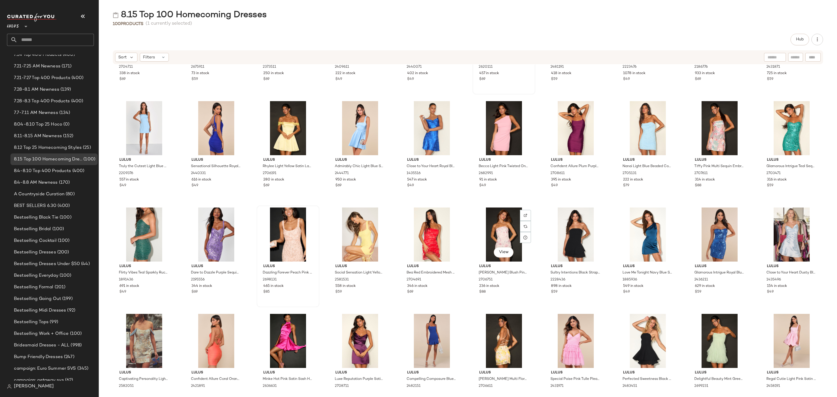
scroll to position [397, 0]
click at [499, 251] on span "View" at bounding box center [504, 252] width 10 height 5
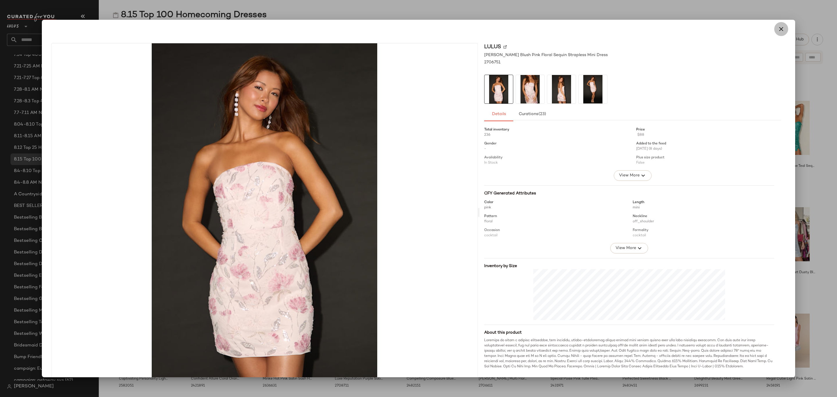
click at [778, 25] on button "button" at bounding box center [781, 29] width 14 height 14
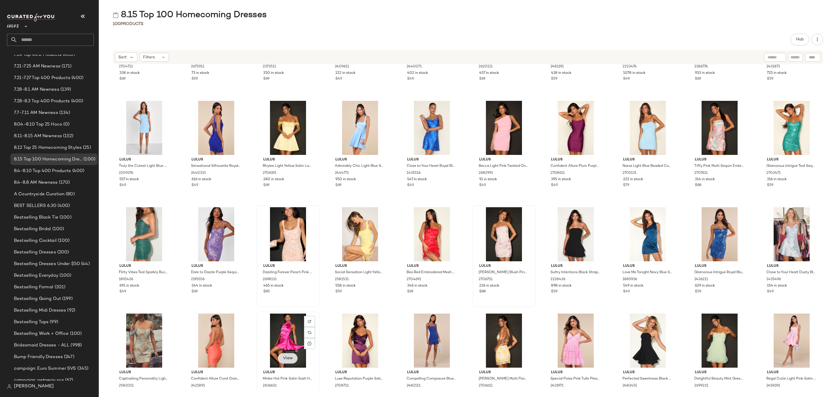
click at [281, 357] on button "View" at bounding box center [288, 358] width 20 height 10
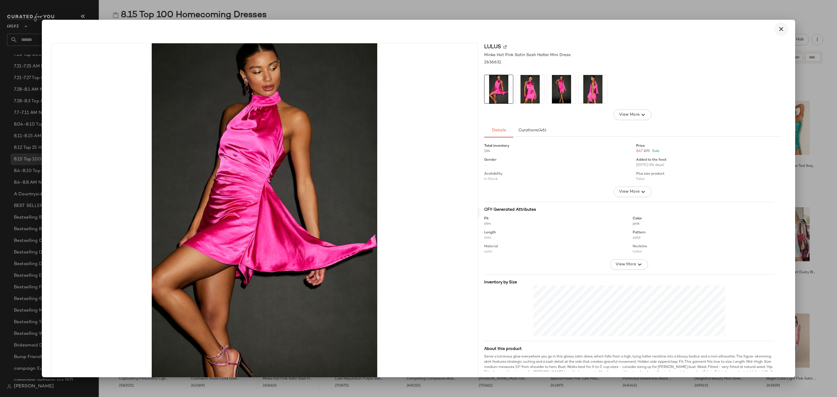
click at [778, 28] on icon "button" at bounding box center [781, 29] width 7 height 7
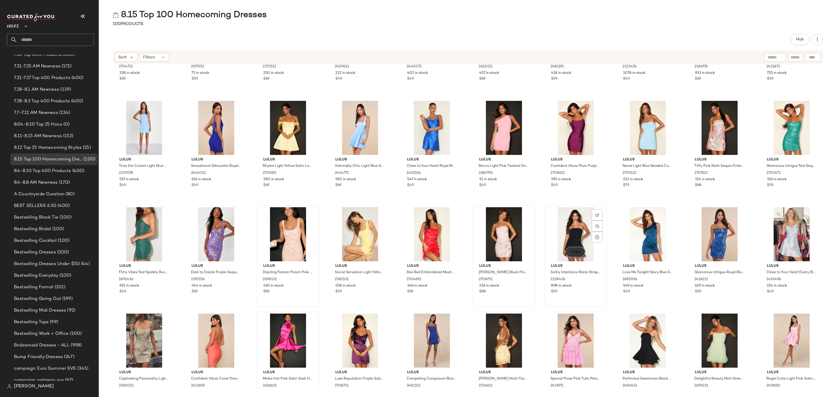
click at [572, 254] on span "View" at bounding box center [576, 252] width 10 height 5
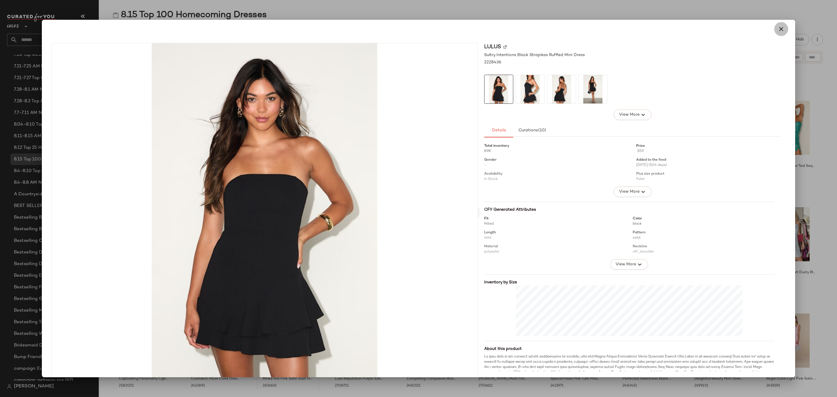
click at [778, 26] on icon "button" at bounding box center [781, 29] width 7 height 7
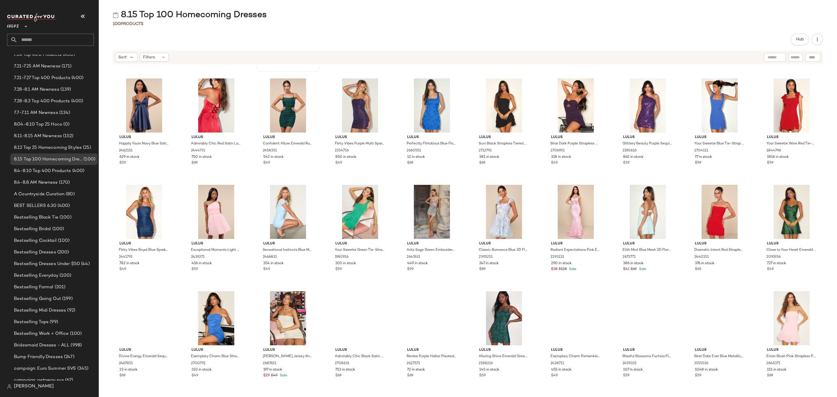
scroll to position [740, 0]
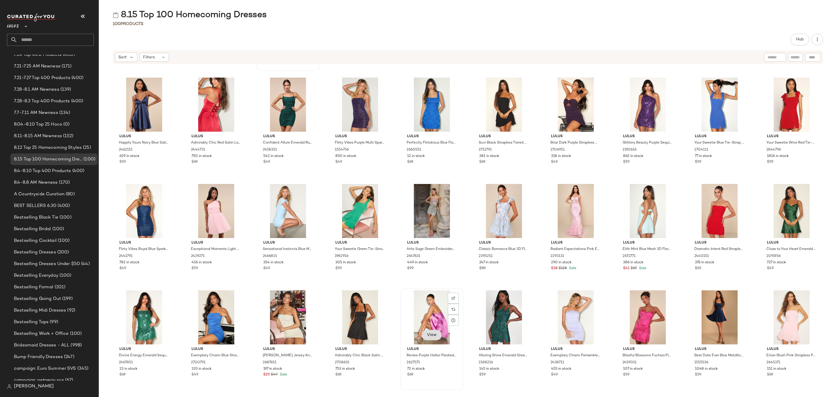
click at [428, 330] on button "View" at bounding box center [432, 335] width 20 height 10
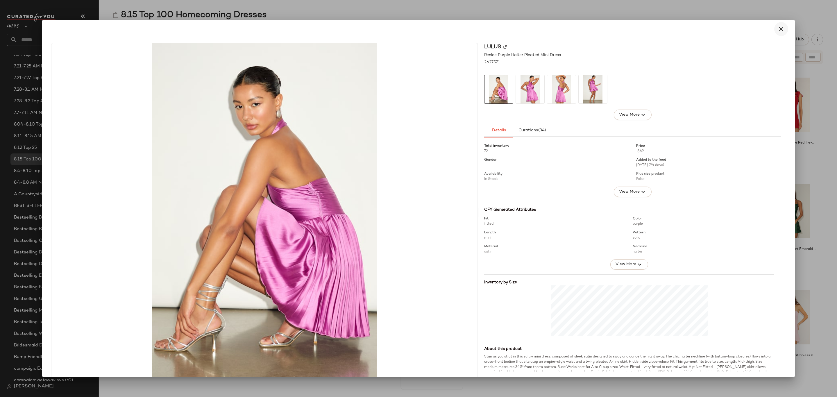
click at [779, 31] on icon "button" at bounding box center [781, 29] width 7 height 7
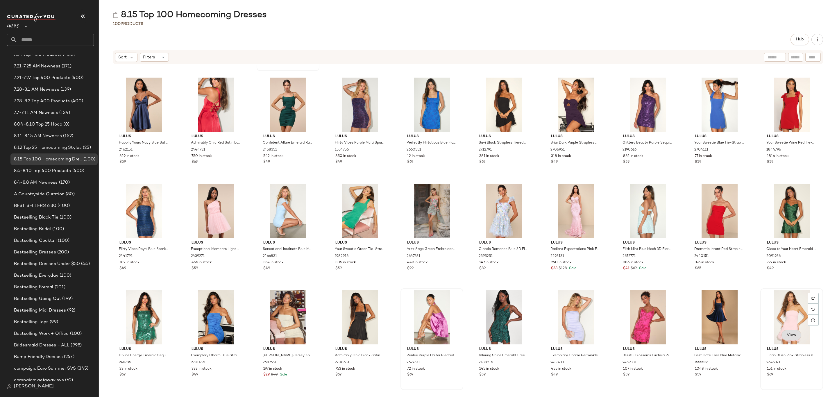
click at [787, 335] on span "View" at bounding box center [792, 335] width 10 height 5
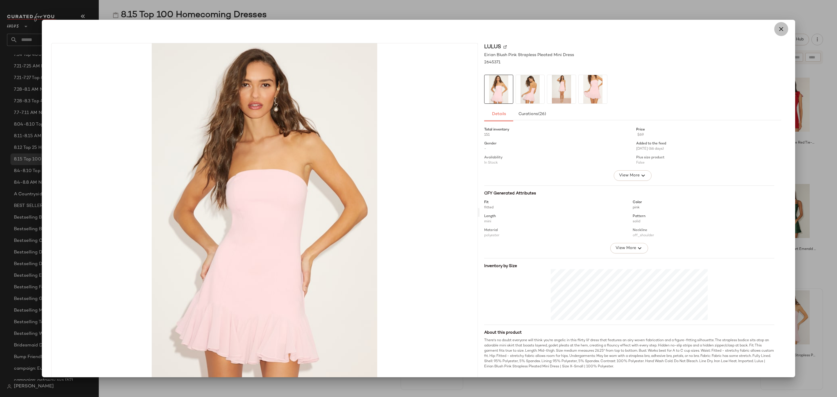
click at [782, 31] on button "button" at bounding box center [781, 29] width 14 height 14
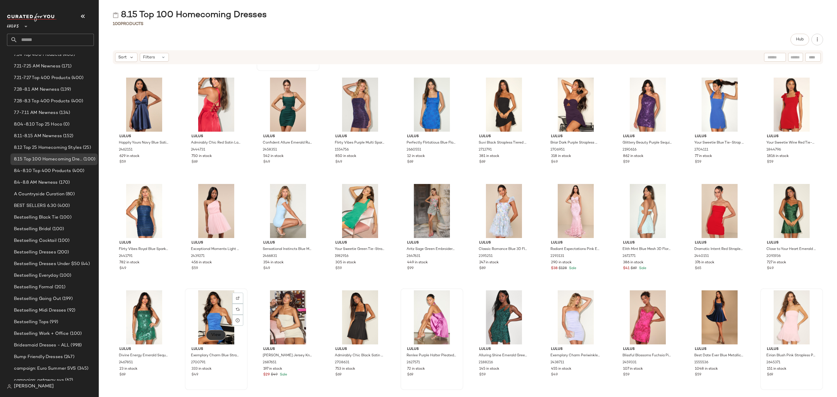
click at [219, 335] on span "View" at bounding box center [216, 335] width 10 height 5
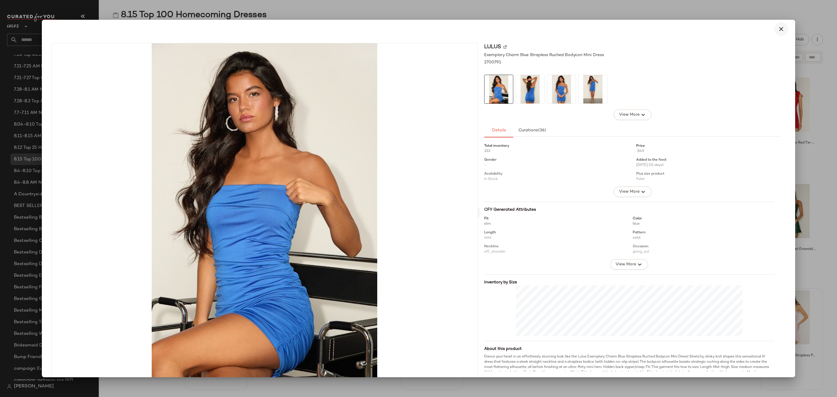
click at [781, 27] on icon "button" at bounding box center [781, 29] width 7 height 7
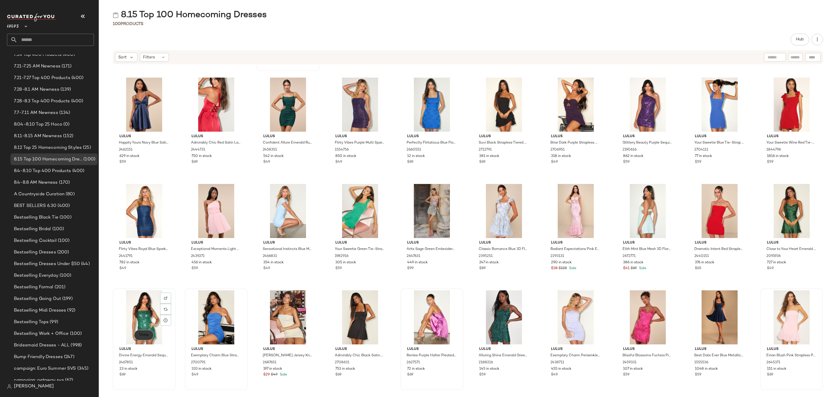
click at [143, 337] on span "View" at bounding box center [144, 335] width 10 height 5
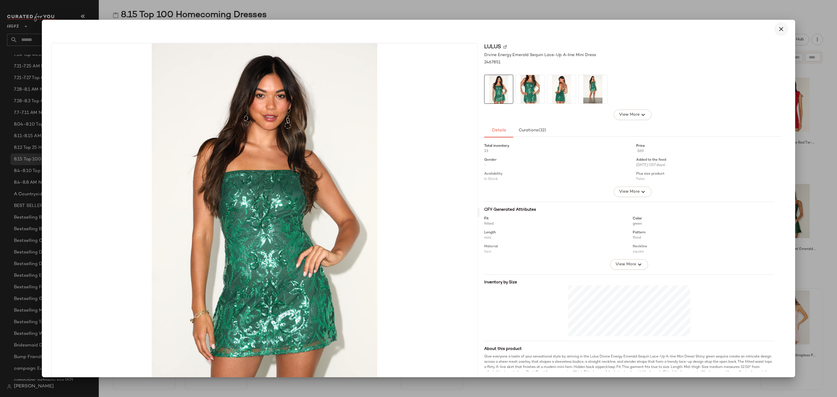
click at [778, 27] on icon "button" at bounding box center [781, 29] width 7 height 7
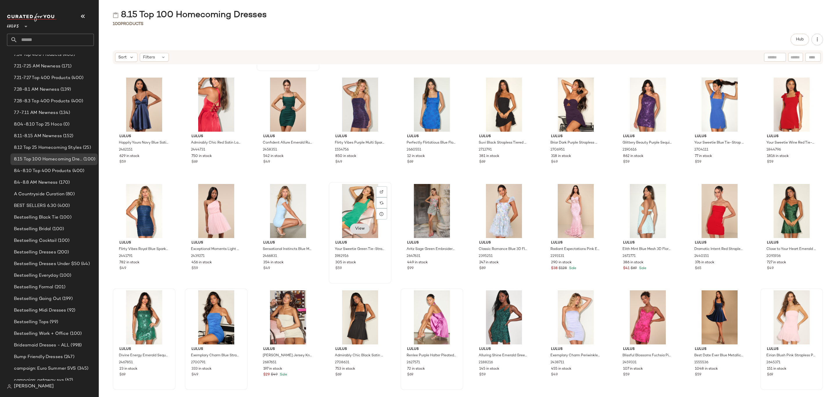
click at [363, 230] on span "View" at bounding box center [360, 228] width 10 height 5
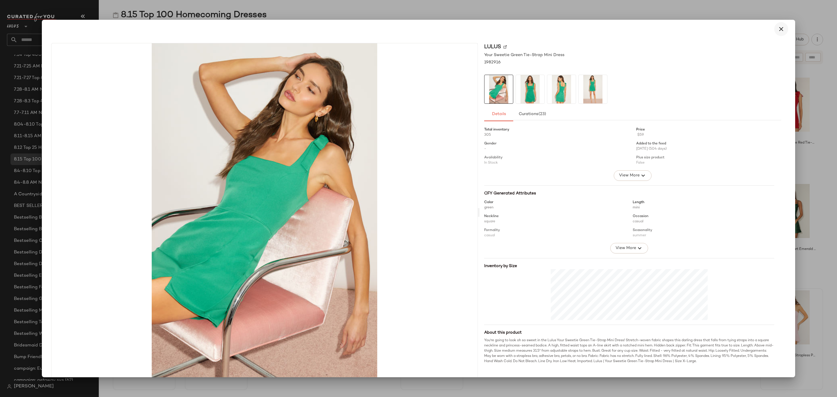
click at [779, 29] on icon "button" at bounding box center [781, 29] width 7 height 7
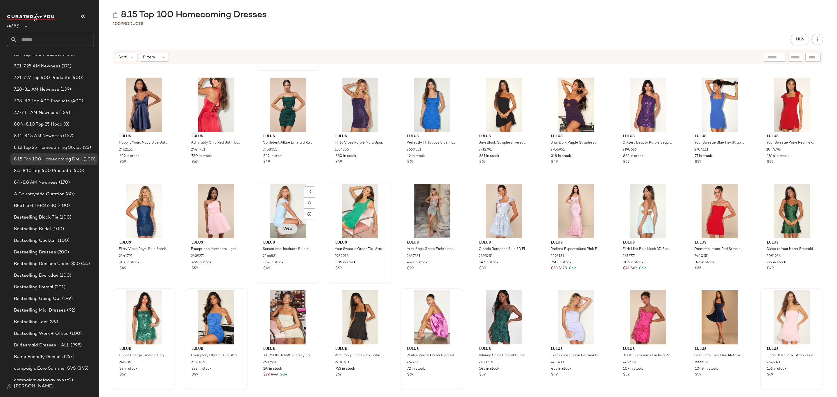
click at [281, 230] on button "View" at bounding box center [288, 229] width 20 height 10
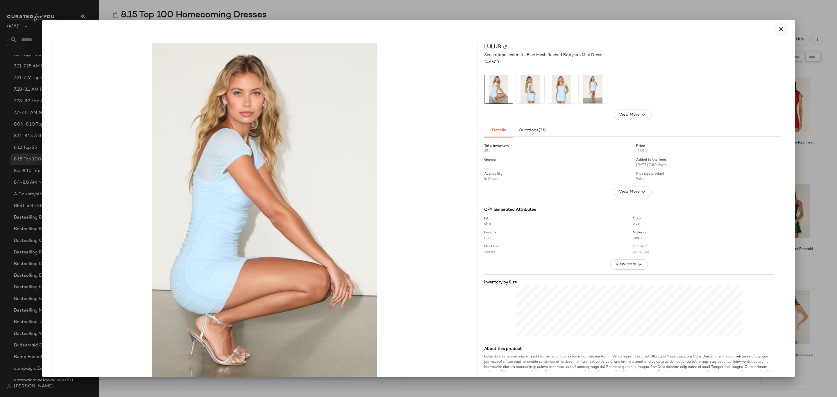
click at [778, 29] on icon "button" at bounding box center [781, 29] width 7 height 7
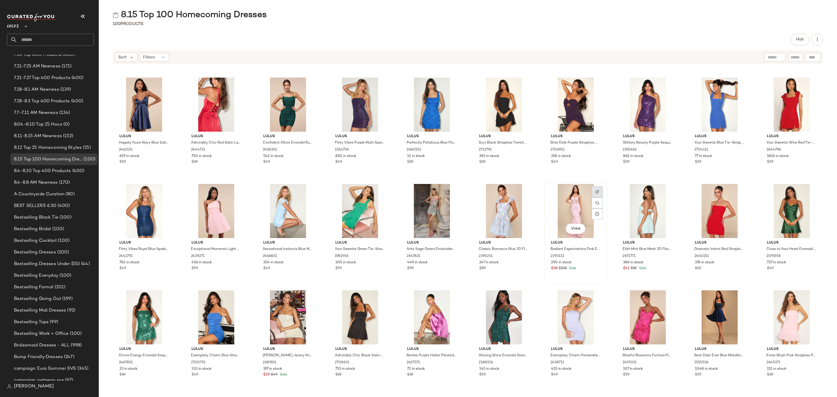
click at [596, 192] on img at bounding box center [597, 191] width 3 height 3
drag, startPoint x: 561, startPoint y: 240, endPoint x: 572, endPoint y: 226, distance: 18.2
click at [572, 226] on span "View" at bounding box center [576, 228] width 10 height 5
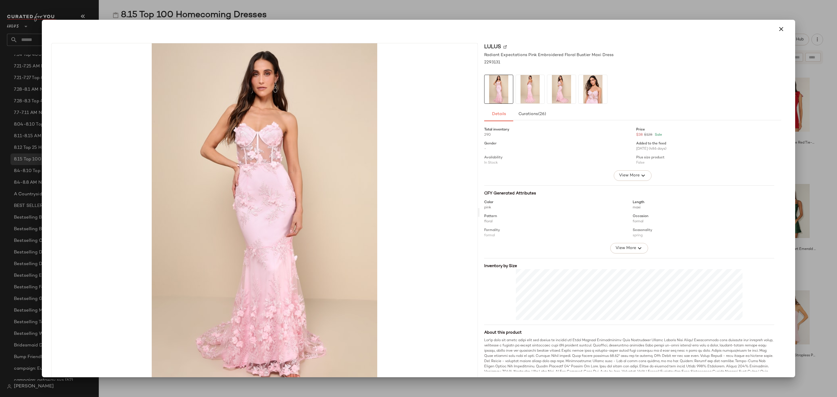
click at [778, 28] on icon "button" at bounding box center [781, 29] width 7 height 7
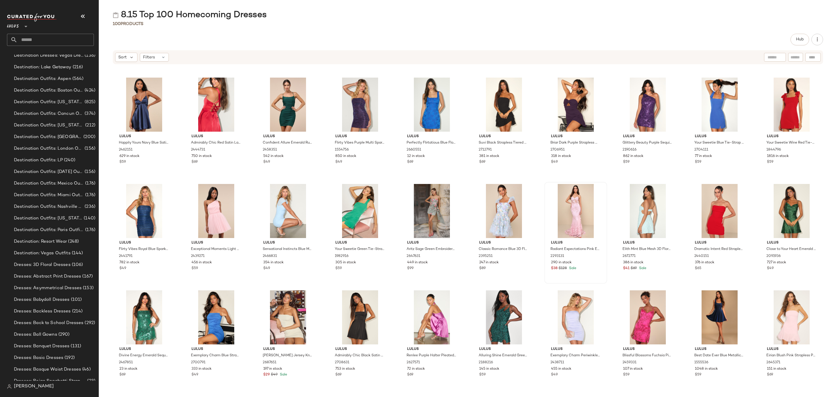
scroll to position [2202, 0]
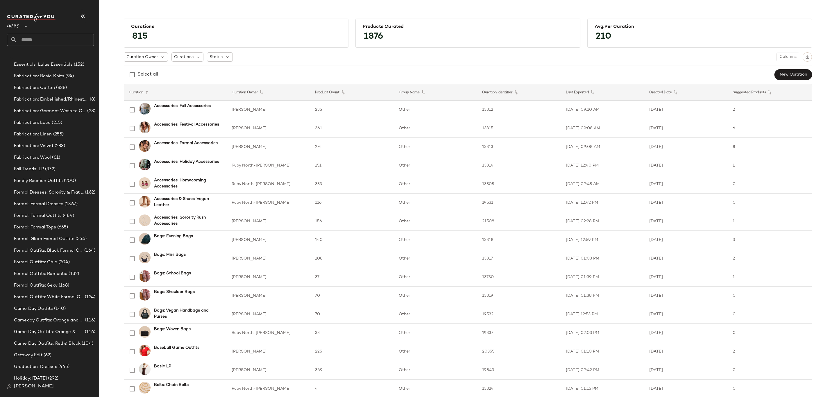
scroll to position [3752, 0]
click at [185, 60] on div "Curations" at bounding box center [188, 56] width 32 height 9
click at [201, 74] on input "text" at bounding box center [210, 73] width 73 height 9
click at [217, 72] on input "**********" at bounding box center [210, 73] width 73 height 9
click at [199, 73] on input "**********" at bounding box center [210, 73] width 73 height 9
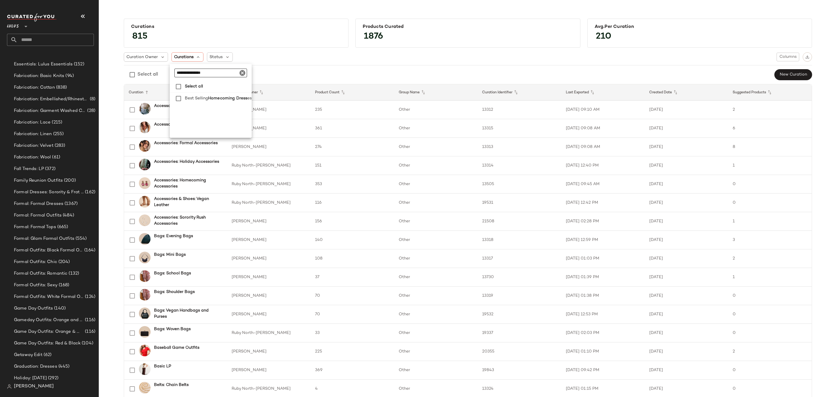
click at [203, 72] on input "**********" at bounding box center [210, 73] width 73 height 9
click at [214, 75] on input "**********" at bounding box center [210, 73] width 73 height 9
type input "**********"
click at [215, 57] on span "Status" at bounding box center [216, 57] width 13 height 6
click at [285, 67] on div "Curation Owner Curations Status Columns Select all New Curation" at bounding box center [468, 66] width 688 height 28
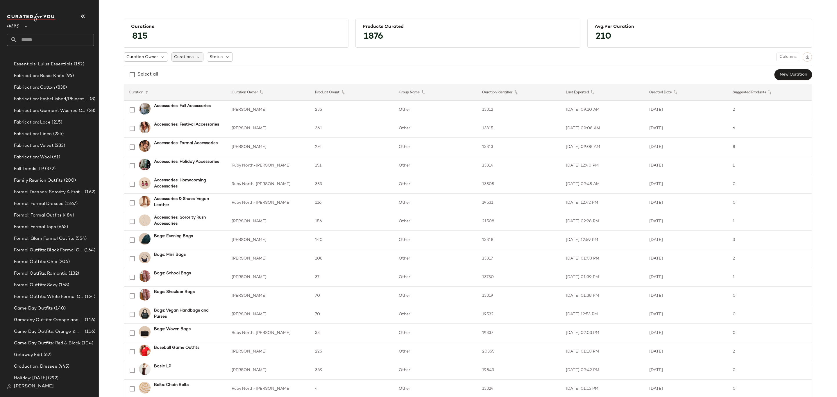
click at [187, 54] on span "Curations" at bounding box center [183, 57] width 19 height 6
click at [303, 74] on div "Select all New Curation" at bounding box center [468, 75] width 688 height 12
click at [58, 117] on span "Homecoming: Pink Homecoming Dresses" at bounding box center [48, 120] width 69 height 7
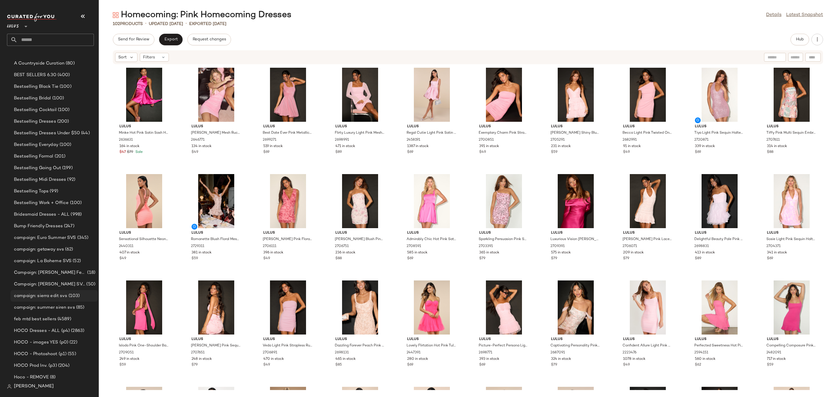
scroll to position [218, 0]
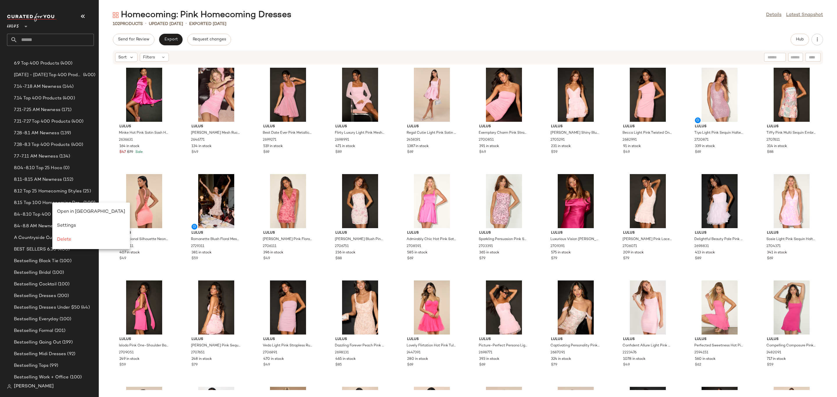
drag, startPoint x: 80, startPoint y: 211, endPoint x: 415, endPoint y: 241, distance: 336.2
click at [81, 211] on span "Open in [GEOGRAPHIC_DATA]" at bounding box center [91, 211] width 68 height 5
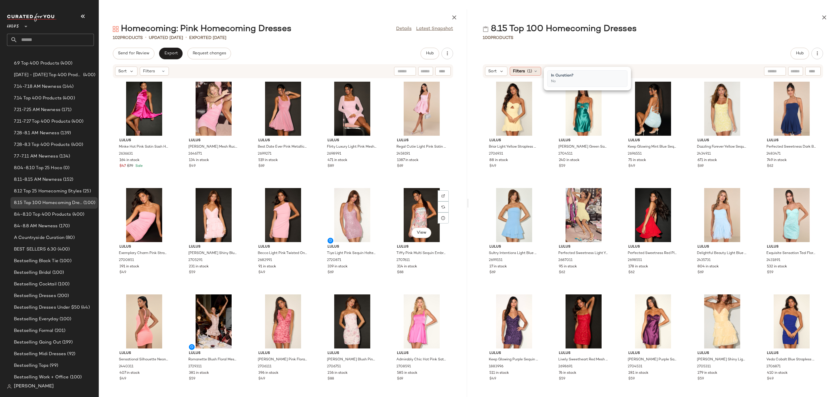
click at [531, 73] on span "(1)" at bounding box center [529, 71] width 5 height 6
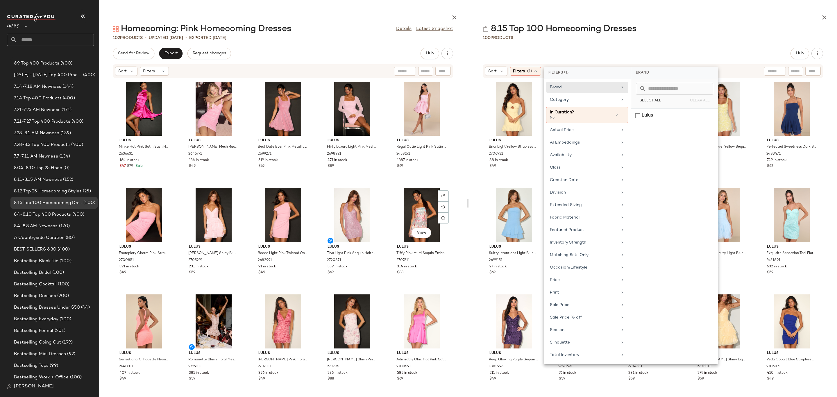
click at [707, 44] on div "8.15 Top 100 Homecoming Dresses 100 Products Hub Sort Filters (1) Lulus Briar L…" at bounding box center [653, 203] width 368 height 388
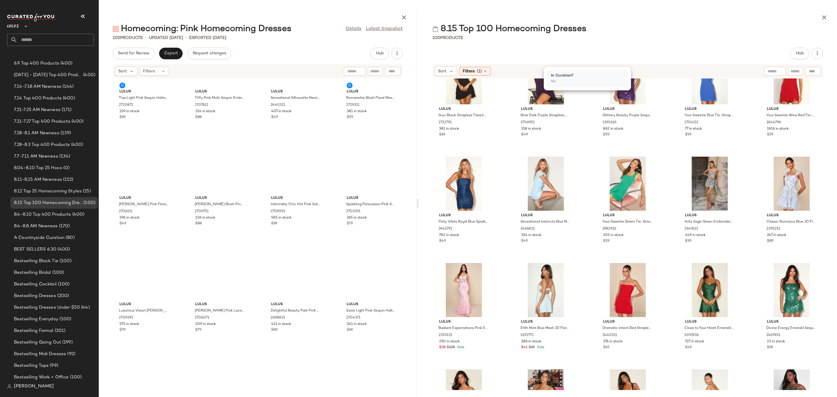
scroll to position [213, 0]
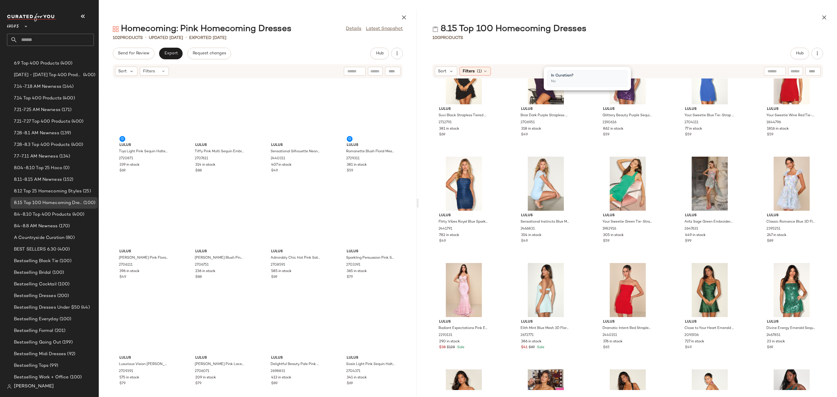
drag, startPoint x: 467, startPoint y: 204, endPoint x: 418, endPoint y: 200, distance: 49.3
click at [418, 200] on div at bounding box center [418, 203] width 2 height 388
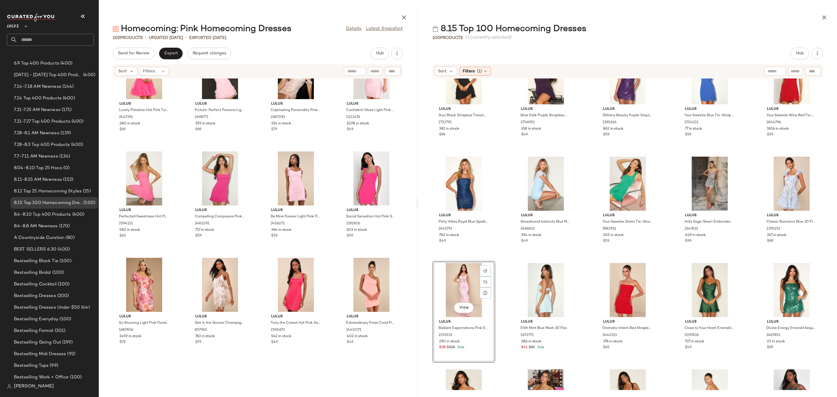
scroll to position [692, 0]
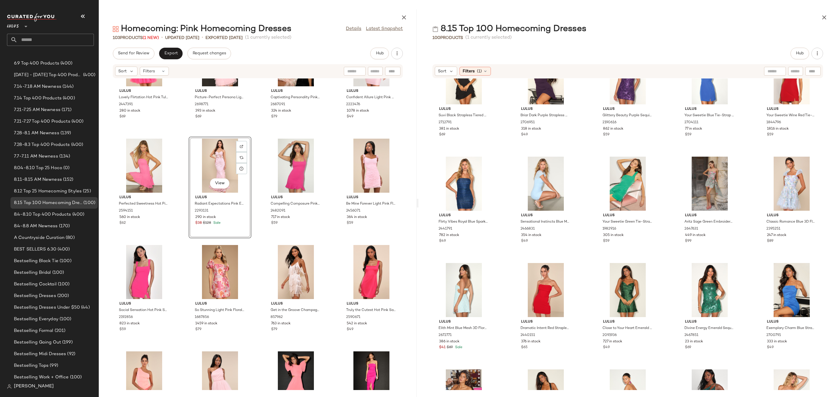
click at [330, 235] on div "Lulus Lovely Flirtation Hot Pink Tulle Strapless Bustier Mini Dress 2447391 280…" at bounding box center [258, 234] width 318 height 312
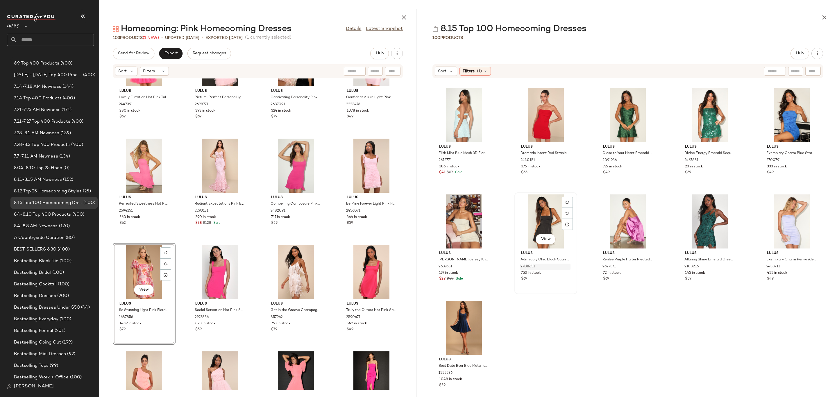
scroll to position [1498, 0]
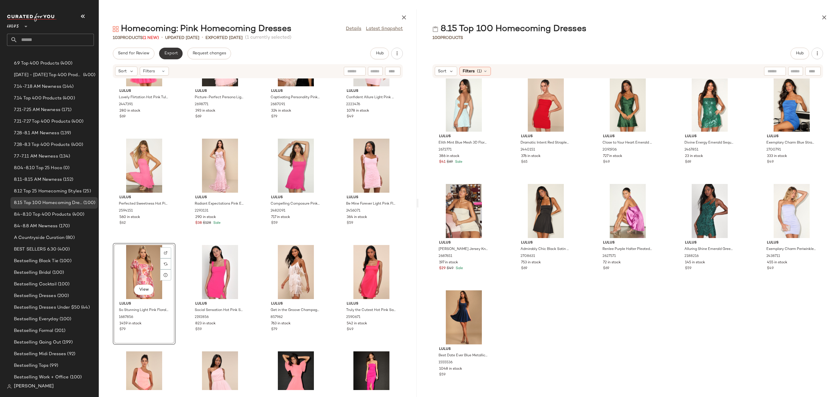
click at [173, 53] on span "Export" at bounding box center [171, 53] width 14 height 5
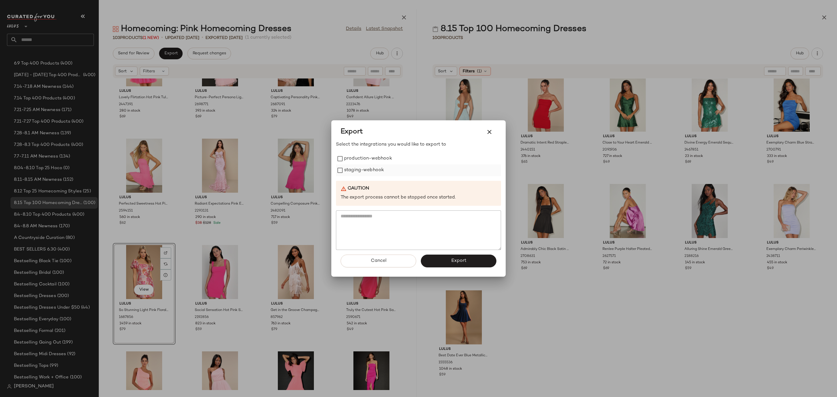
click at [368, 168] on label "staging-webhook" at bounding box center [364, 171] width 40 height 12
drag, startPoint x: 371, startPoint y: 157, endPoint x: 408, endPoint y: 188, distance: 48.1
click at [371, 158] on label "production-webhook" at bounding box center [368, 159] width 48 height 12
click at [467, 262] on button "Export" at bounding box center [459, 261] width 76 height 13
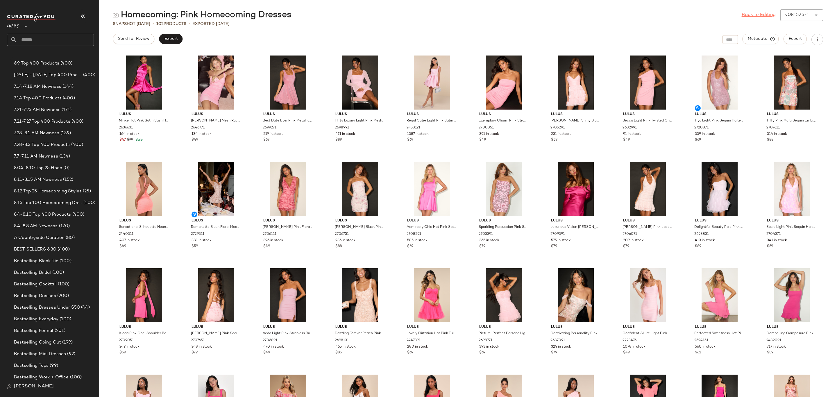
click at [765, 14] on link "Back to Editing" at bounding box center [759, 15] width 34 height 7
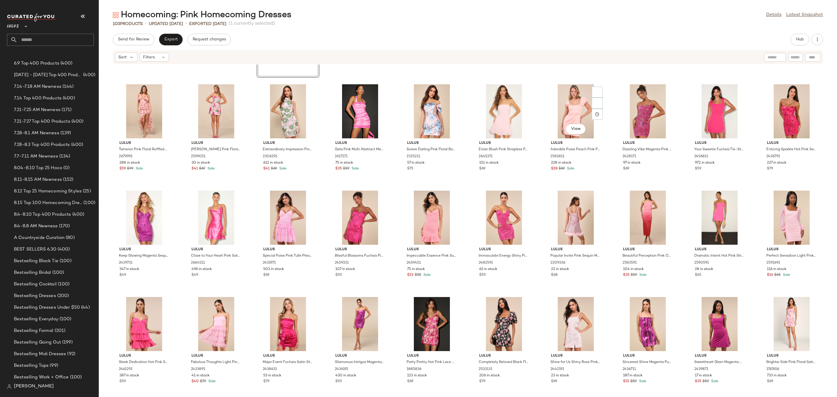
scroll to position [310, 0]
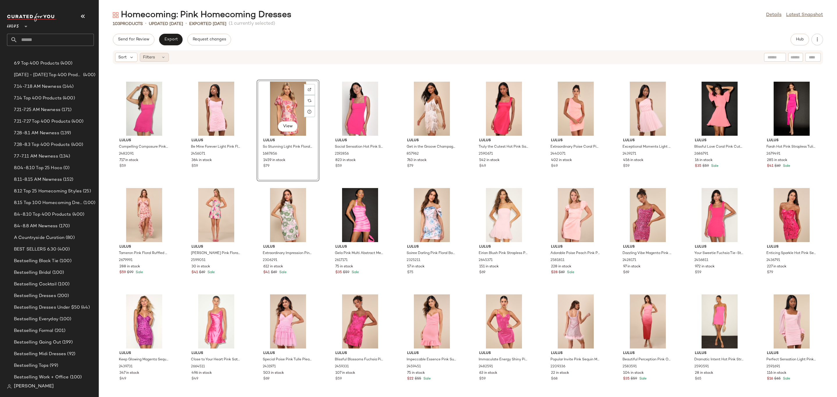
click at [163, 55] on icon at bounding box center [163, 57] width 5 height 5
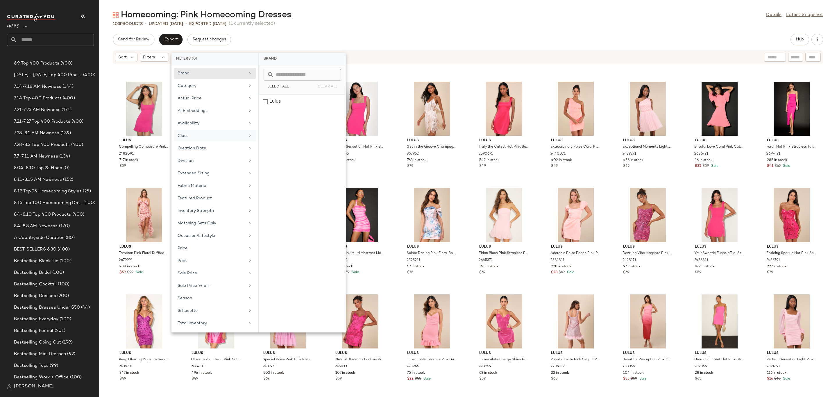
click at [200, 143] on div "Class" at bounding box center [215, 148] width 82 height 11
click at [313, 109] on div "BRIDESMAID" at bounding box center [302, 116] width 87 height 14
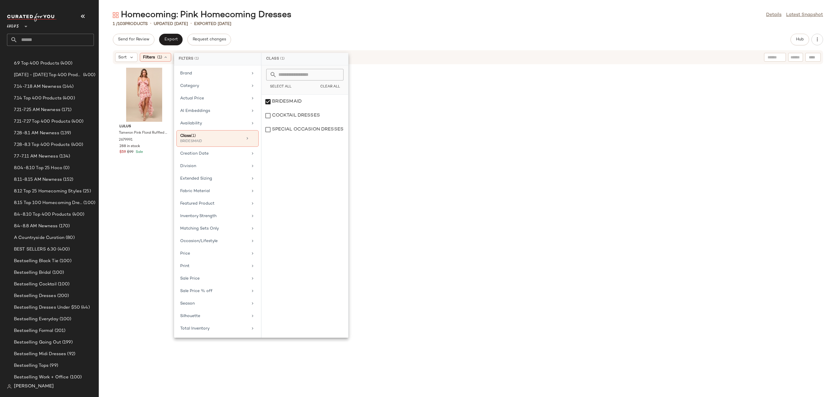
click at [523, 34] on div "Send for Review Export Request changes Hub" at bounding box center [468, 40] width 710 height 12
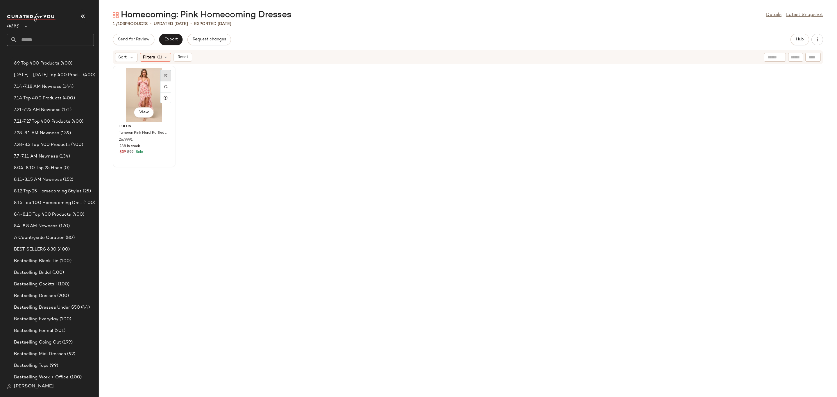
click at [166, 74] on img at bounding box center [165, 75] width 3 height 3
drag, startPoint x: 184, startPoint y: 55, endPoint x: 193, endPoint y: 57, distance: 9.0
click at [184, 55] on span "Reset" at bounding box center [182, 57] width 11 height 5
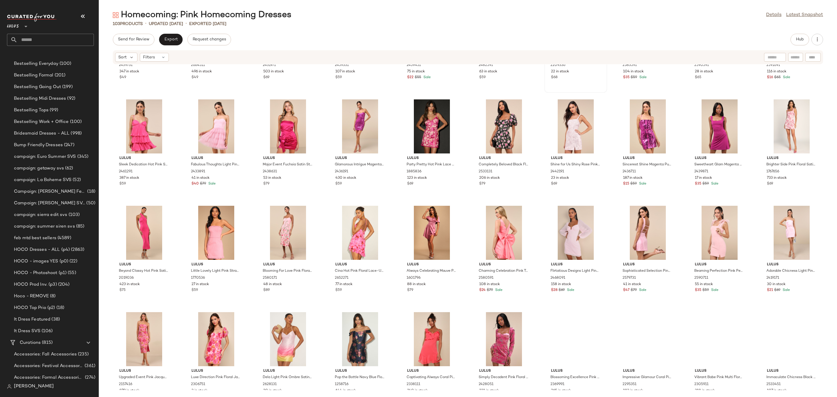
scroll to position [615, 0]
